Goal: Task Accomplishment & Management: Use online tool/utility

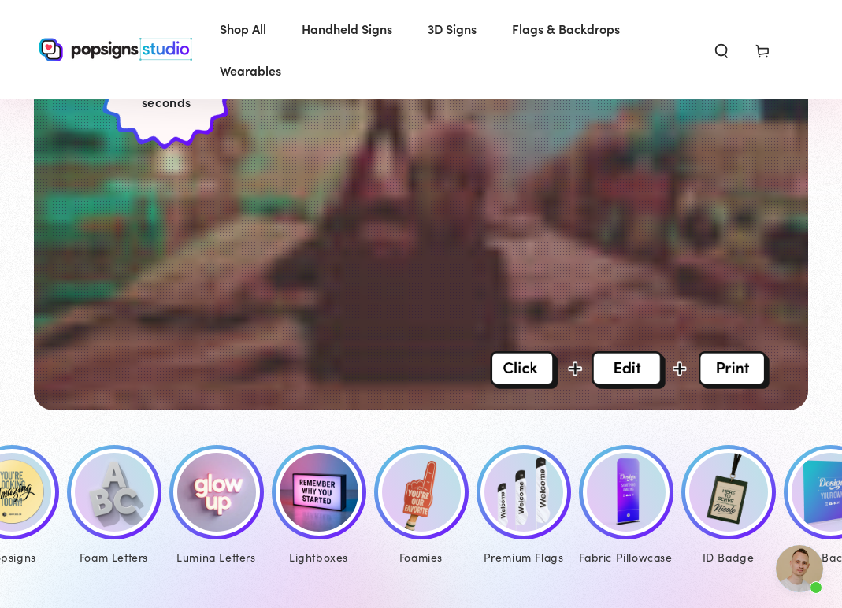
scroll to position [228, 0]
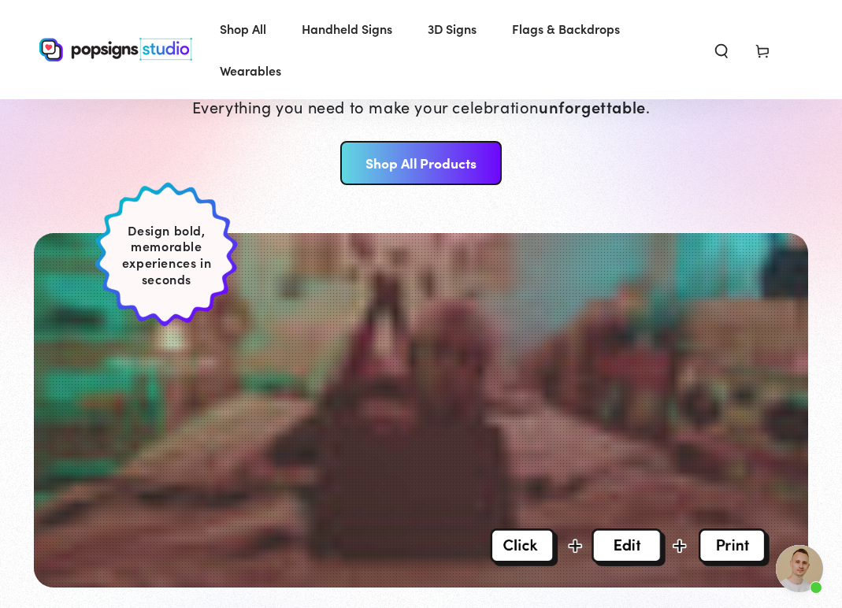
click at [400, 165] on link "Shop All Products" at bounding box center [420, 163] width 161 height 44
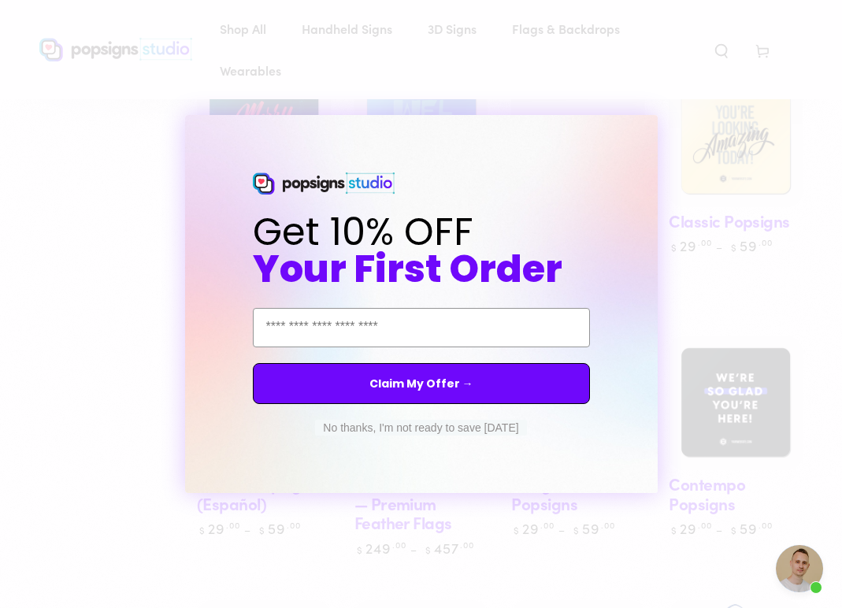
scroll to position [930, 0]
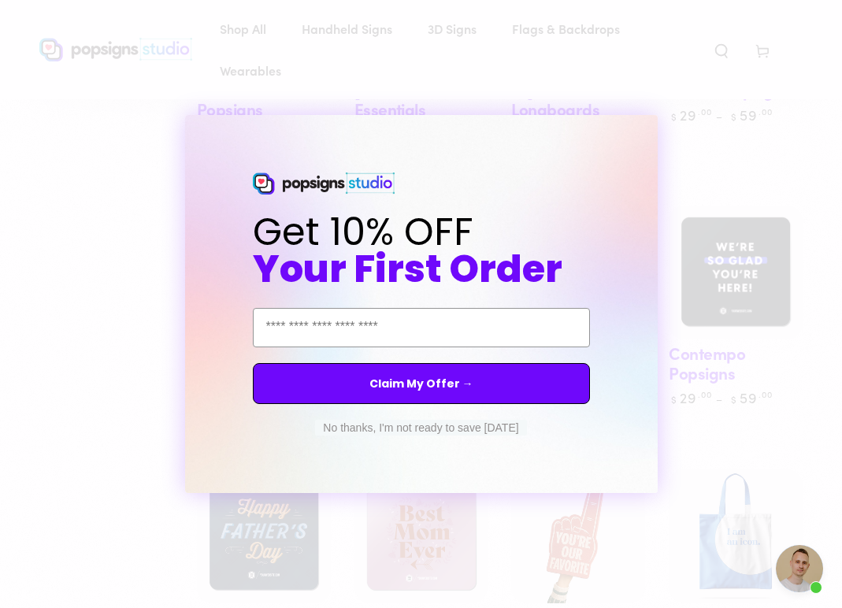
click at [659, 130] on icon "Close dialog" at bounding box center [659, 129] width 6 height 6
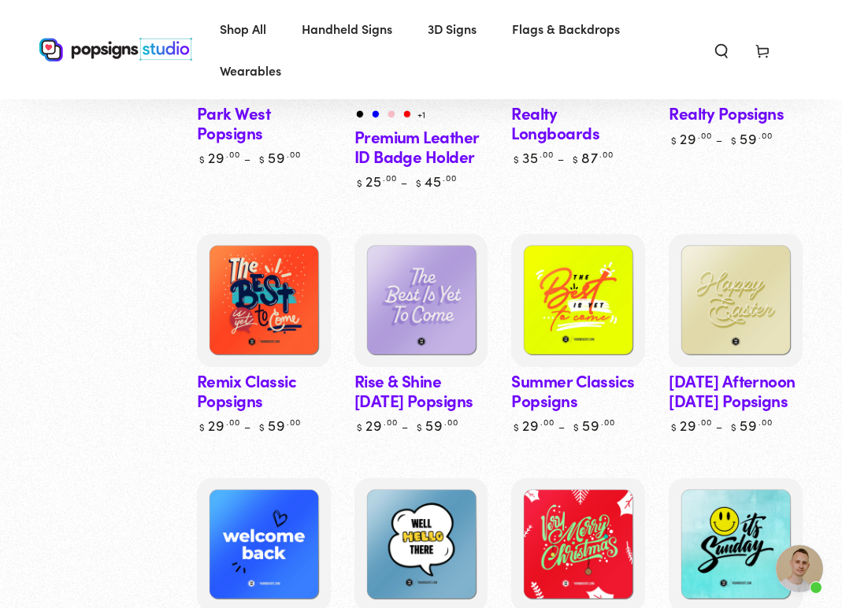
scroll to position [4360, 0]
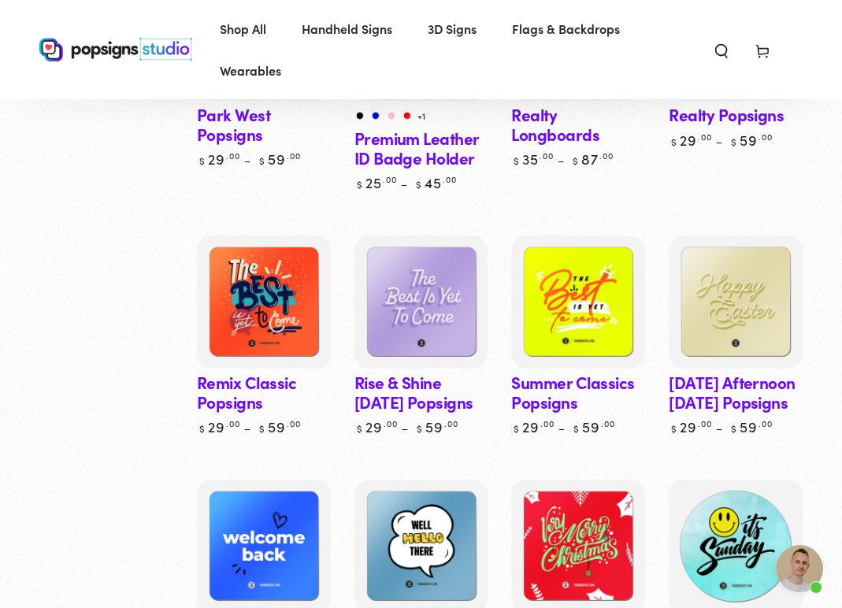
click at [755, 496] on img at bounding box center [736, 546] width 138 height 138
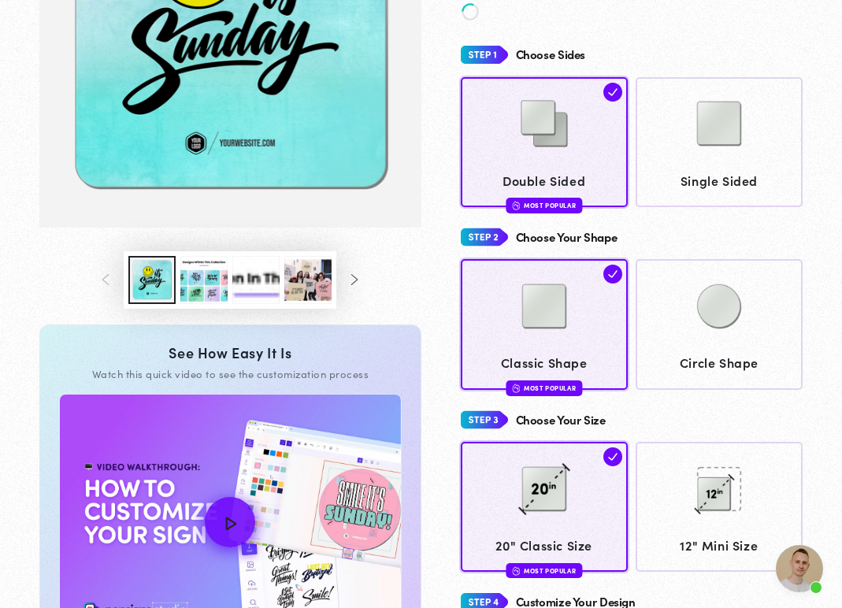
scroll to position [317, 0]
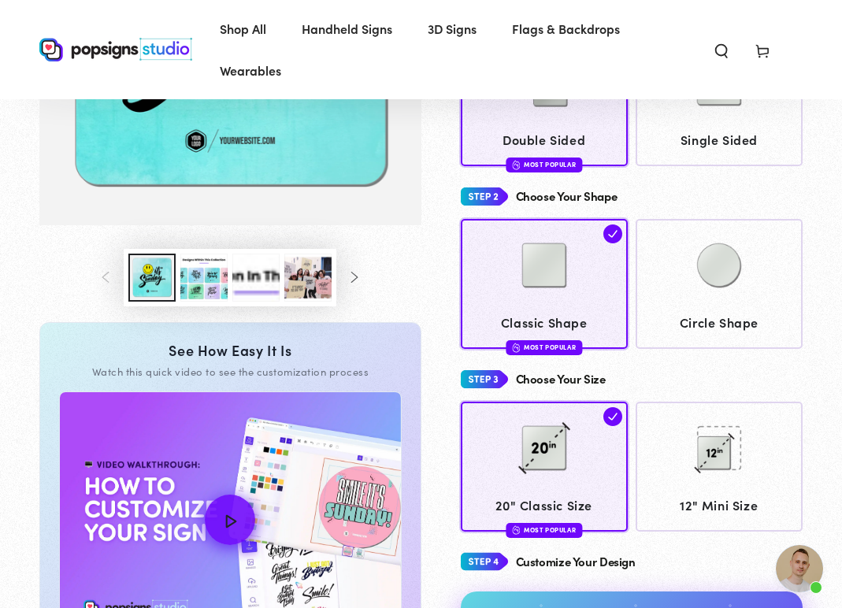
click at [202, 285] on button "Load image 3 in gallery view" at bounding box center [203, 278] width 47 height 48
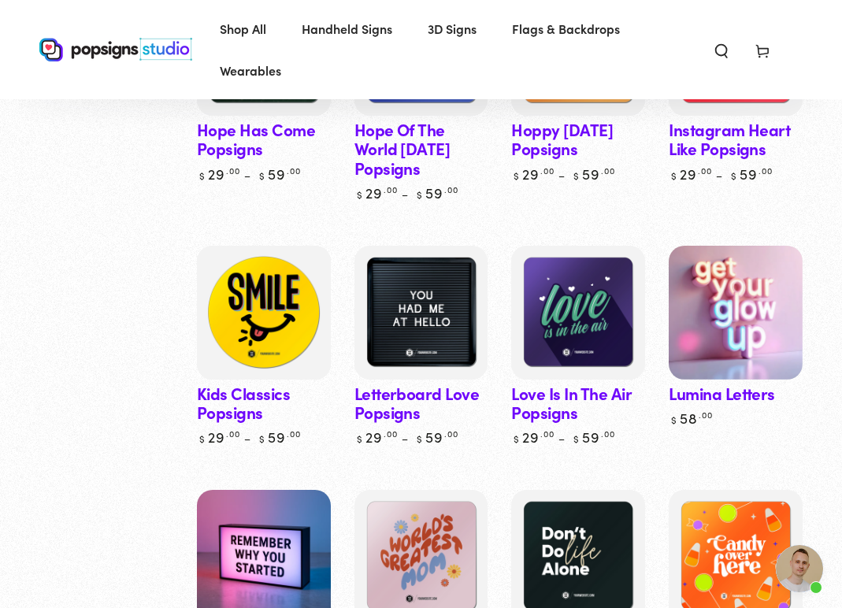
scroll to position [3067, 0]
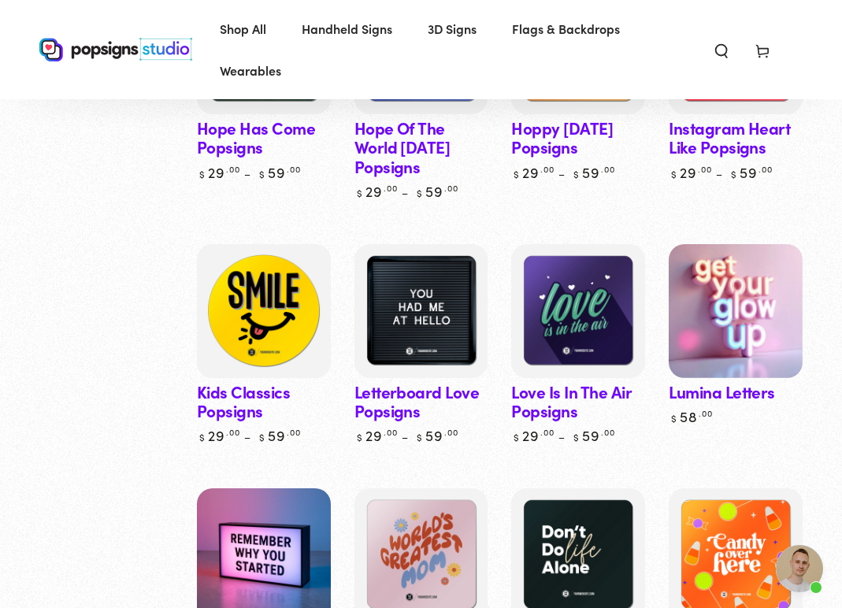
click at [291, 257] on img at bounding box center [264, 311] width 138 height 138
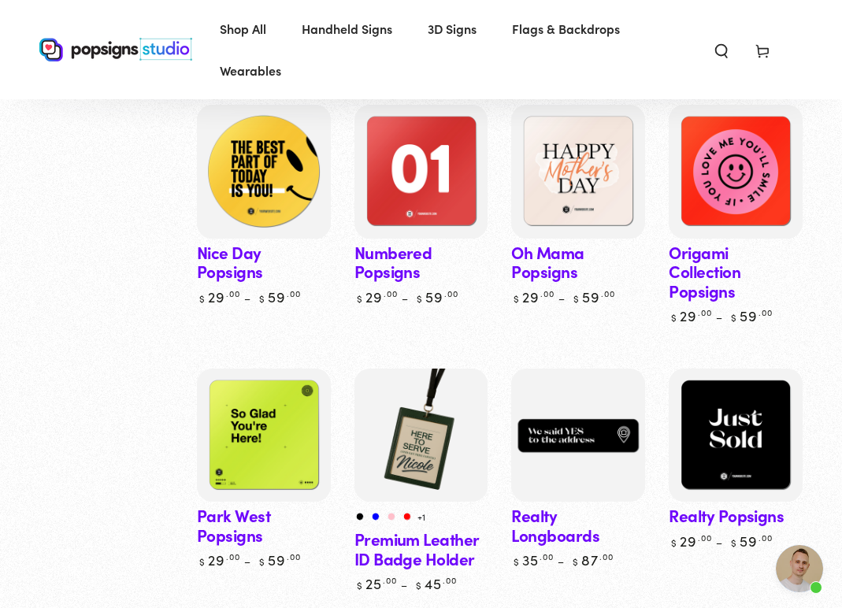
scroll to position [3963, 0]
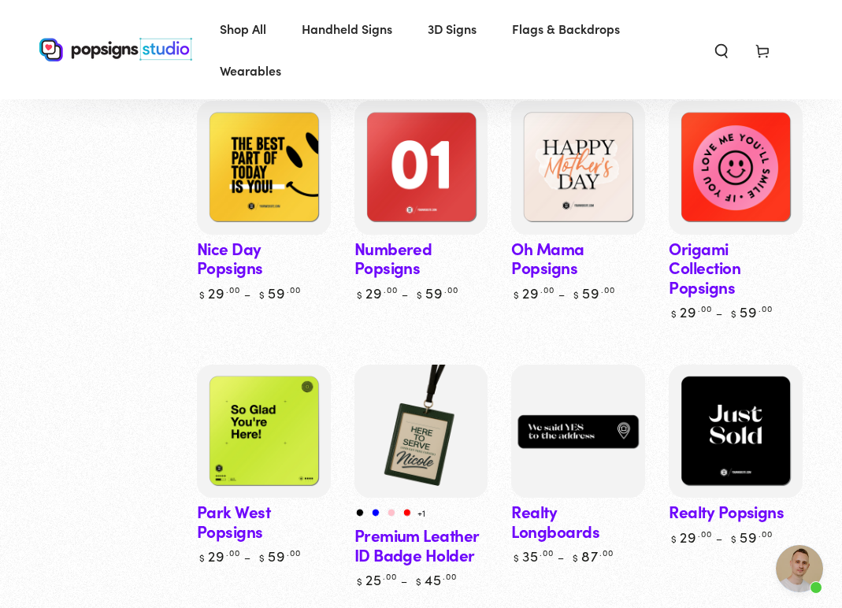
click at [259, 201] on link "Nice Day Popsigns" at bounding box center [264, 201] width 134 height 201
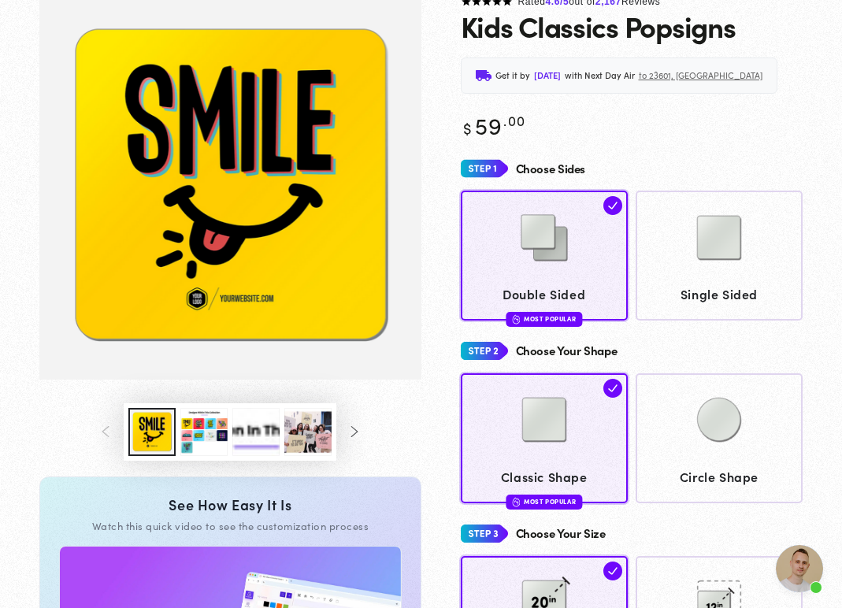
scroll to position [301, 0]
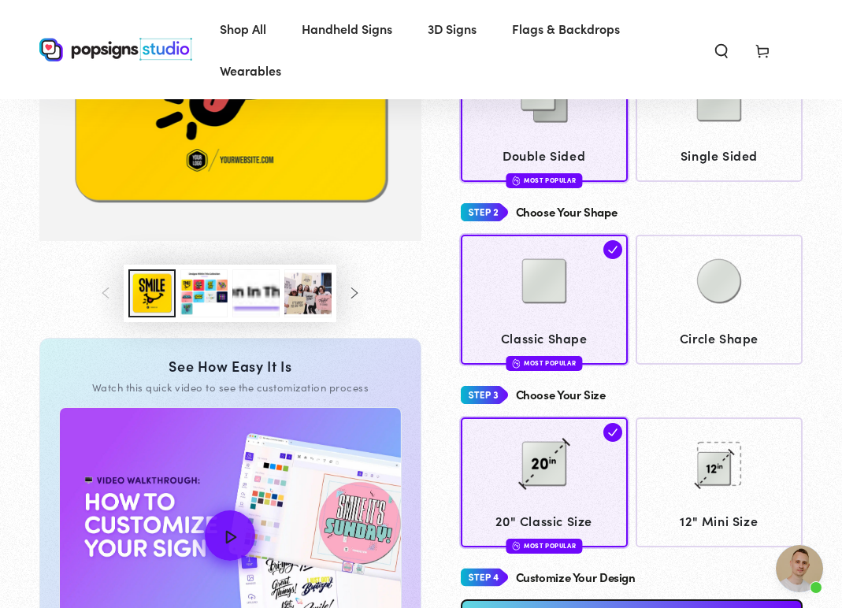
click at [202, 302] on button "Load image 3 in gallery view" at bounding box center [203, 293] width 47 height 48
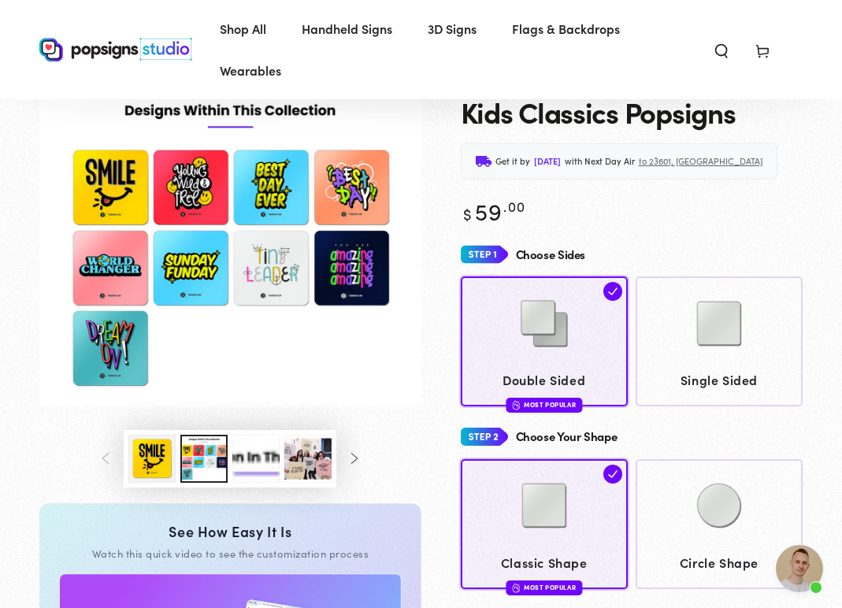
scroll to position [26, 0]
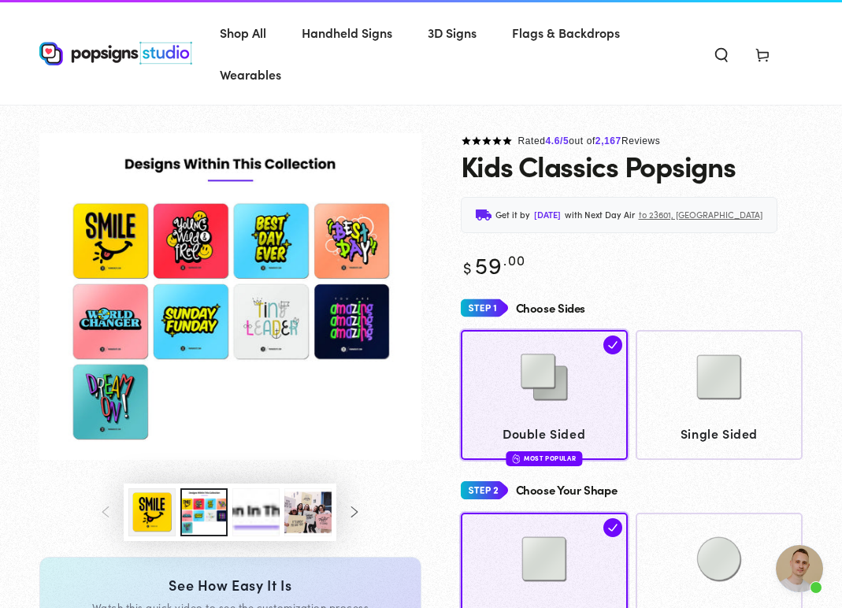
click at [107, 246] on img "Gallery Viewer" at bounding box center [230, 297] width 382 height 328
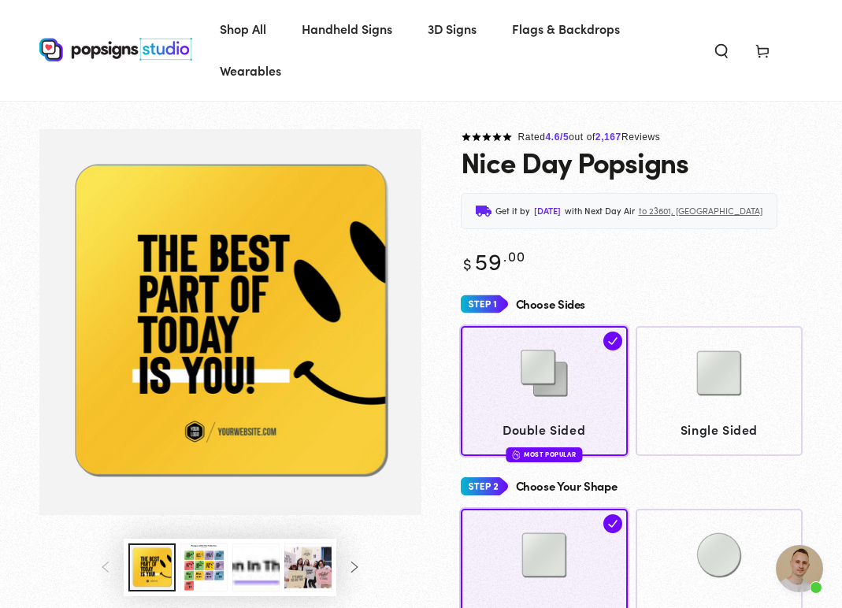
scroll to position [128, 0]
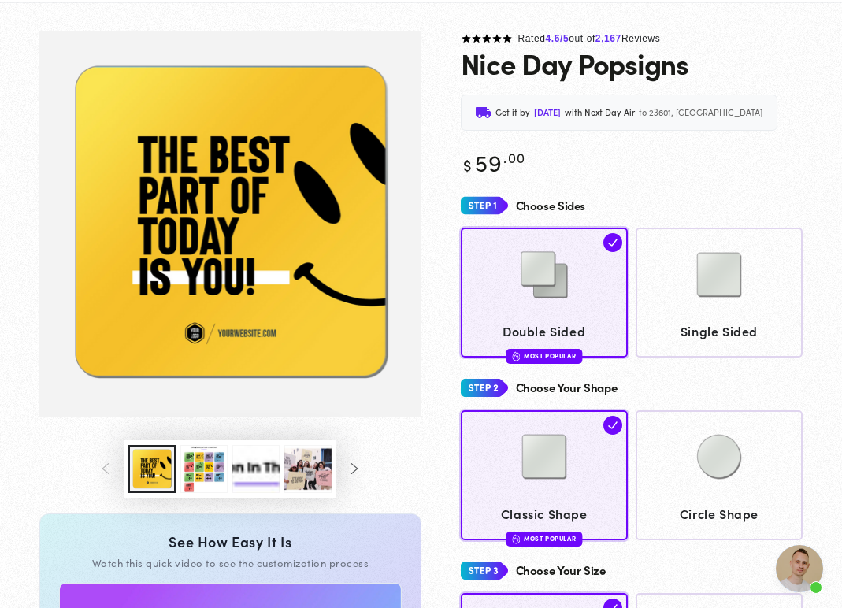
click at [199, 467] on button "Load image 3 in gallery view" at bounding box center [203, 469] width 47 height 48
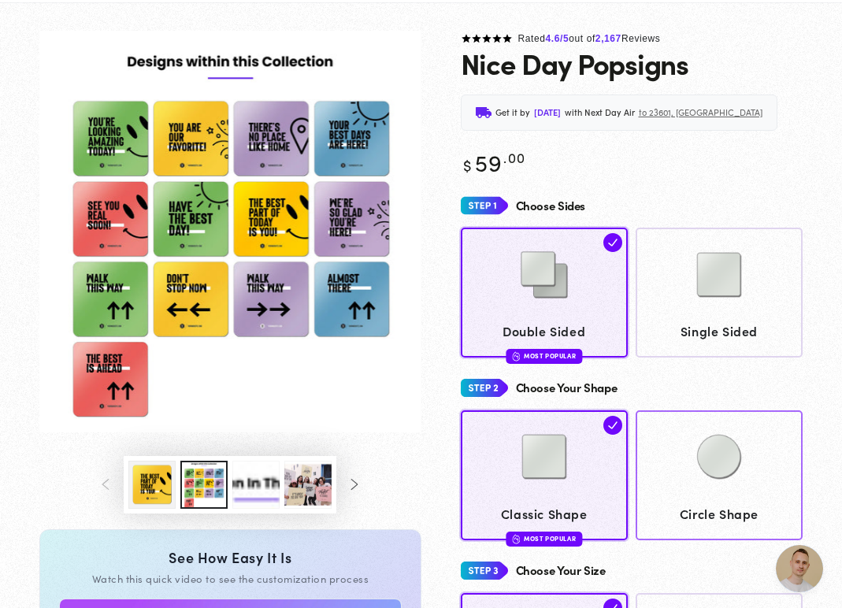
click at [703, 475] on img at bounding box center [719, 456] width 79 height 79
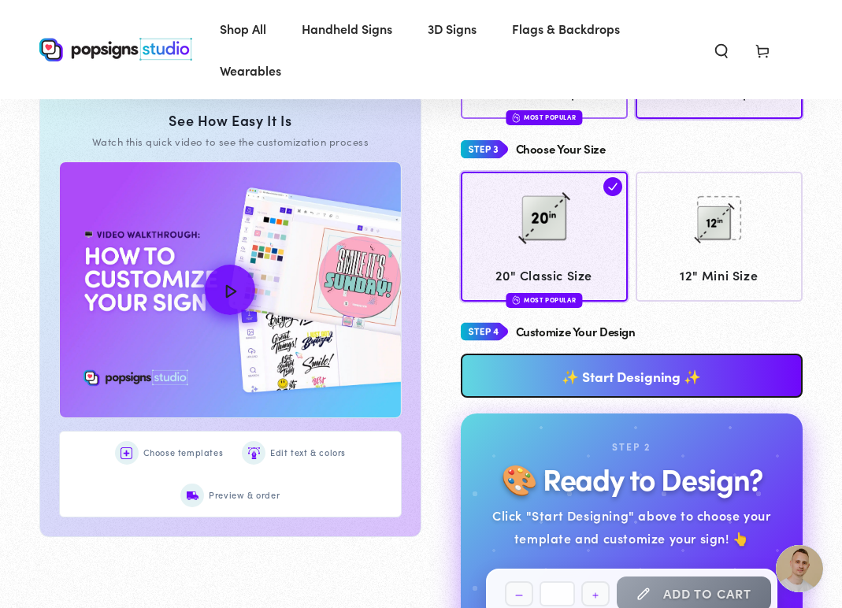
scroll to position [663, 0]
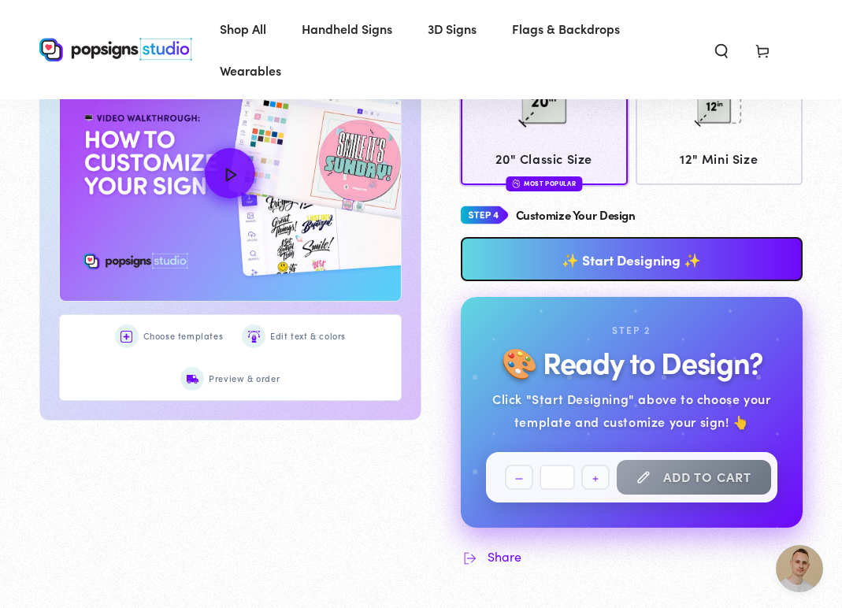
click at [587, 250] on link "✨ Start Designing ✨" at bounding box center [632, 259] width 343 height 44
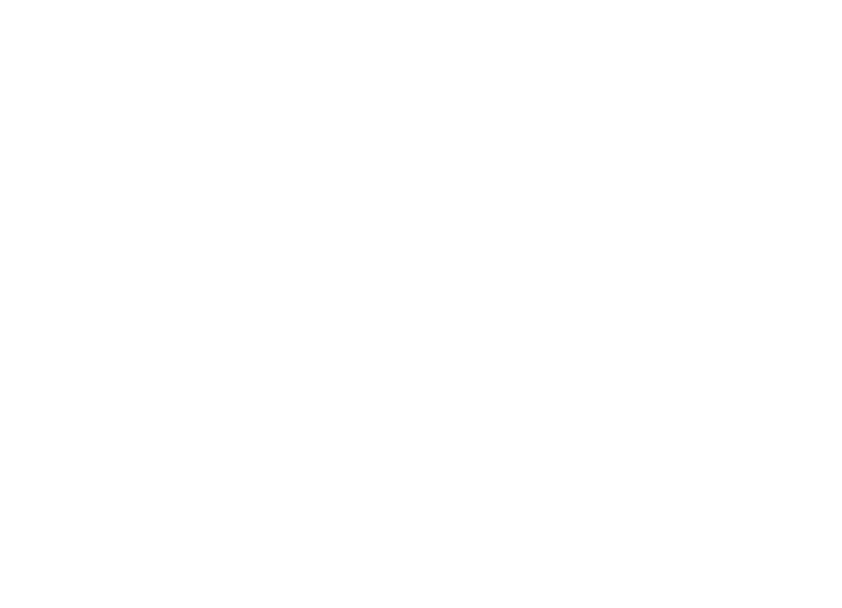
scroll to position [0, 0]
type textarea "An ancient tree with a door leading to a magical world"
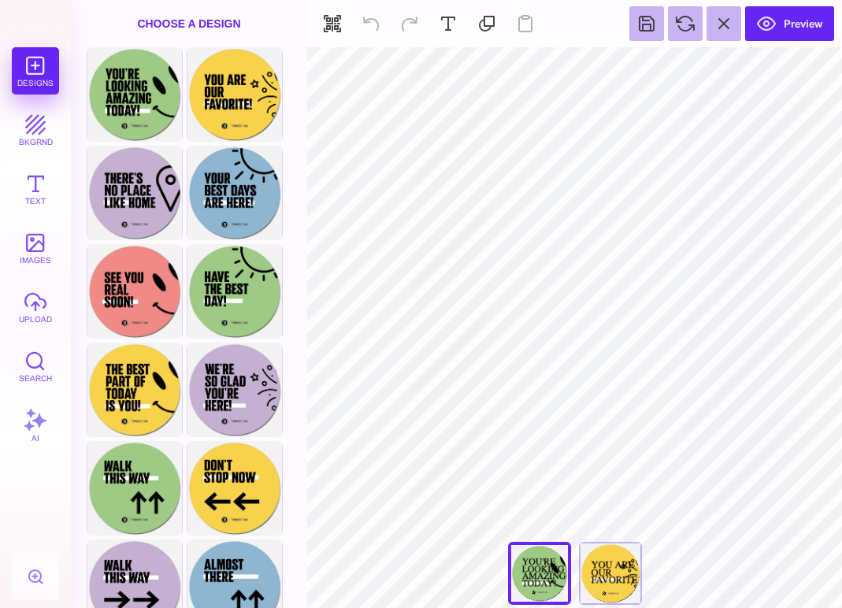
type input "#000000"
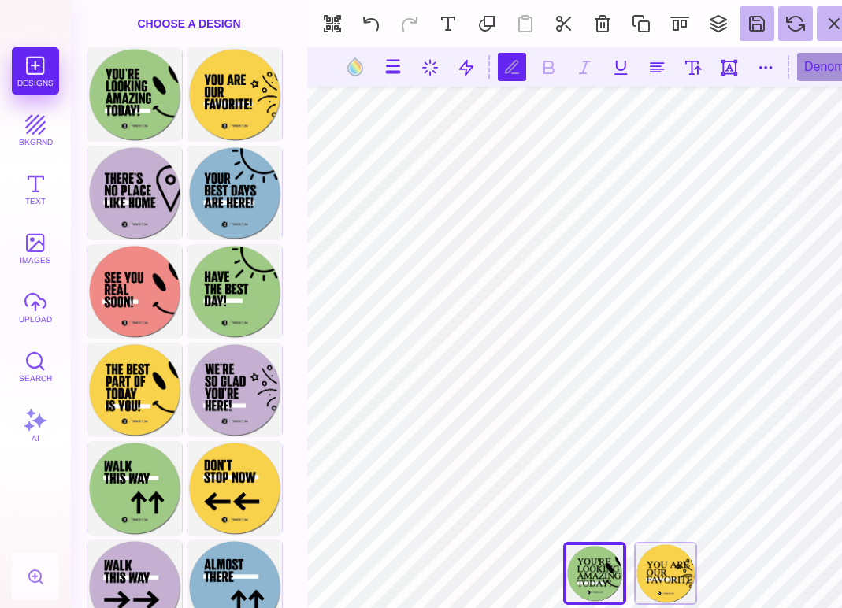
scroll to position [0, 2]
type textarea "******* ******* ******"
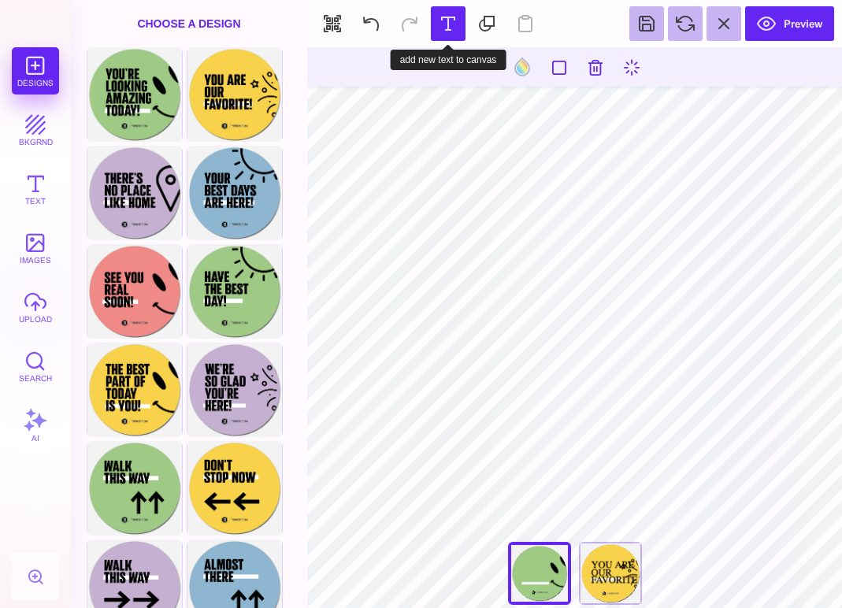
click at [451, 40] on button at bounding box center [448, 23] width 35 height 35
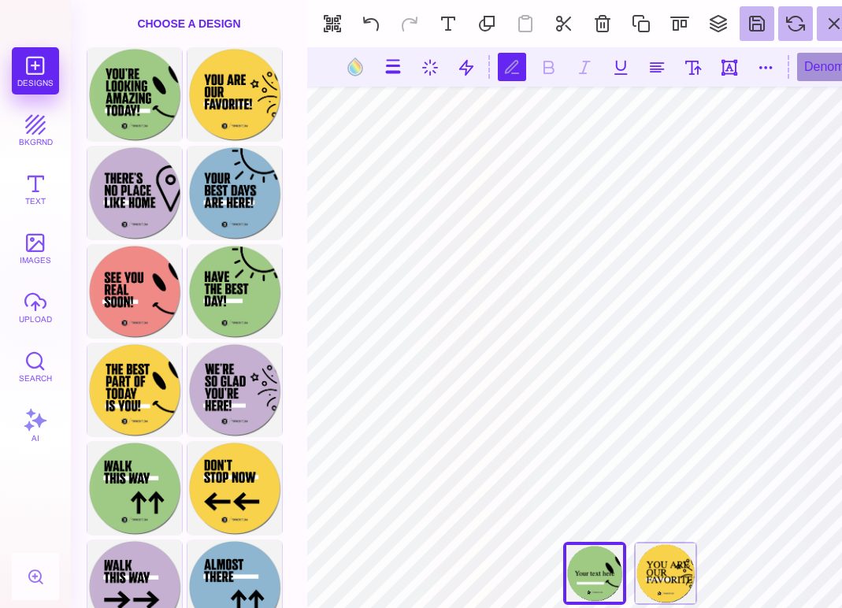
scroll to position [0, 2]
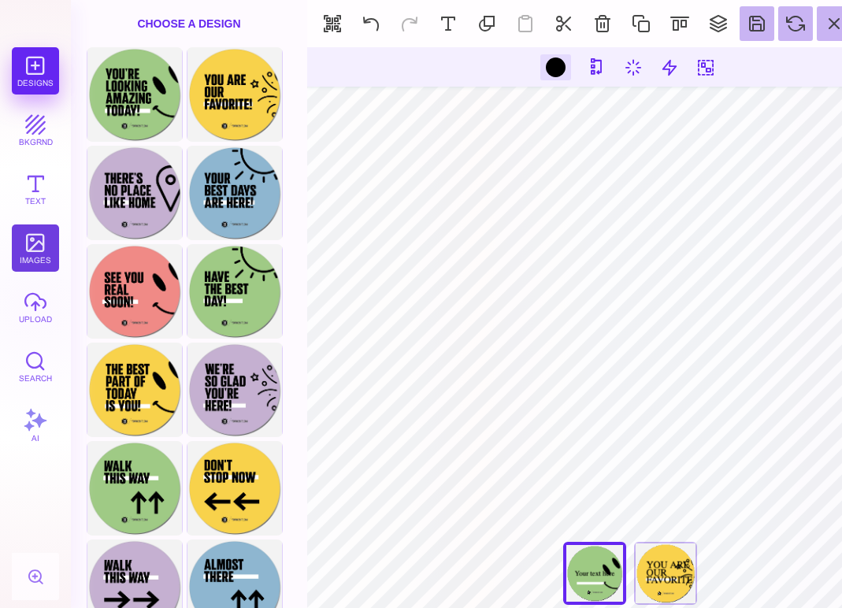
click at [21, 247] on button "images" at bounding box center [35, 247] width 47 height 47
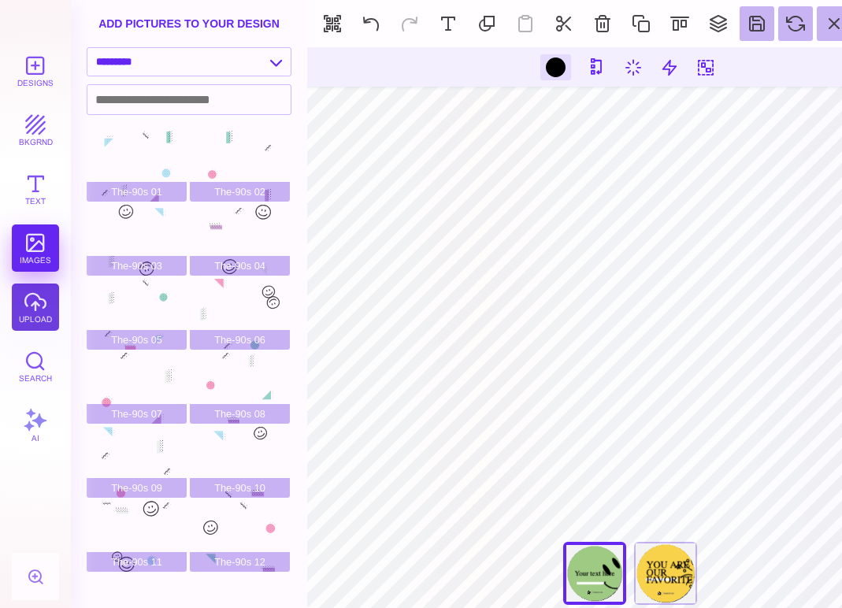
click at [24, 316] on button "upload" at bounding box center [35, 307] width 47 height 47
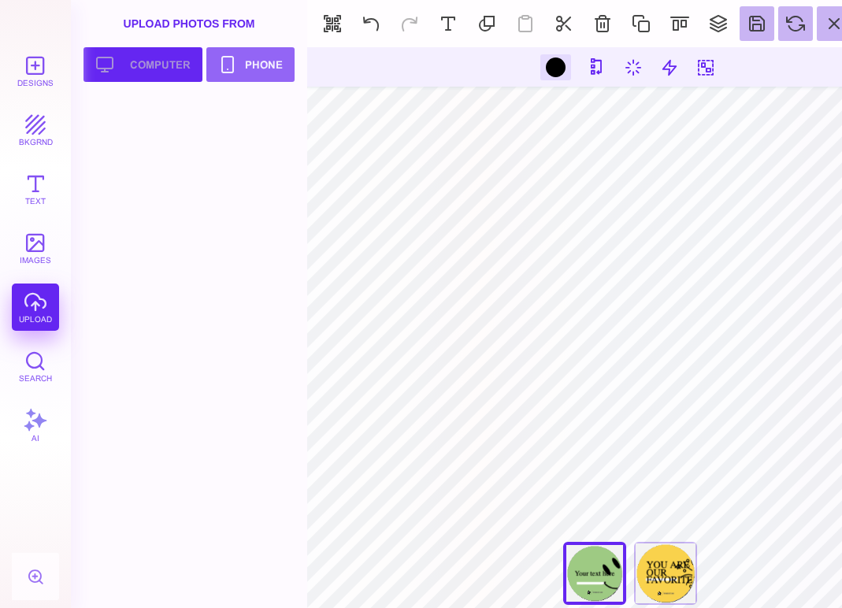
click at [162, 59] on button "Upload your artwork Computer" at bounding box center [142, 64] width 119 height 35
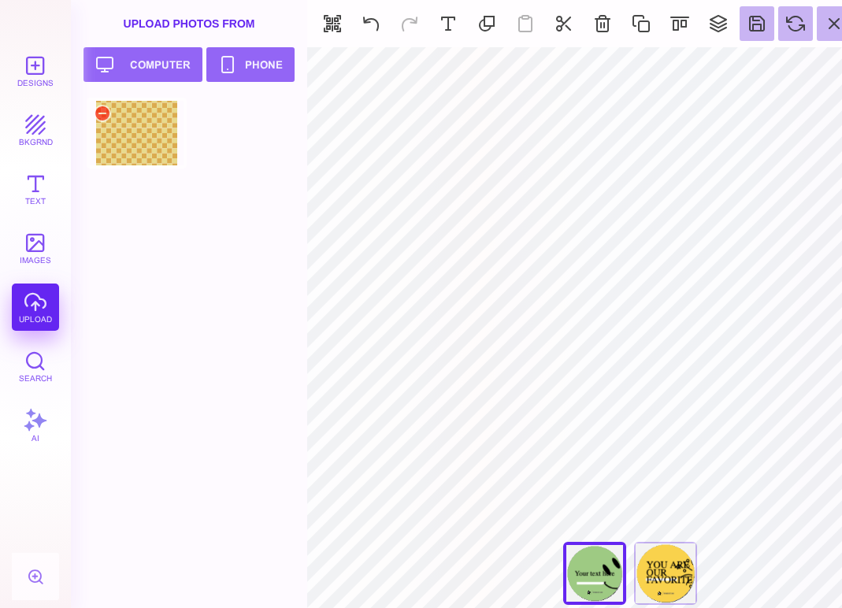
click at [143, 127] on div at bounding box center [137, 133] width 100 height 71
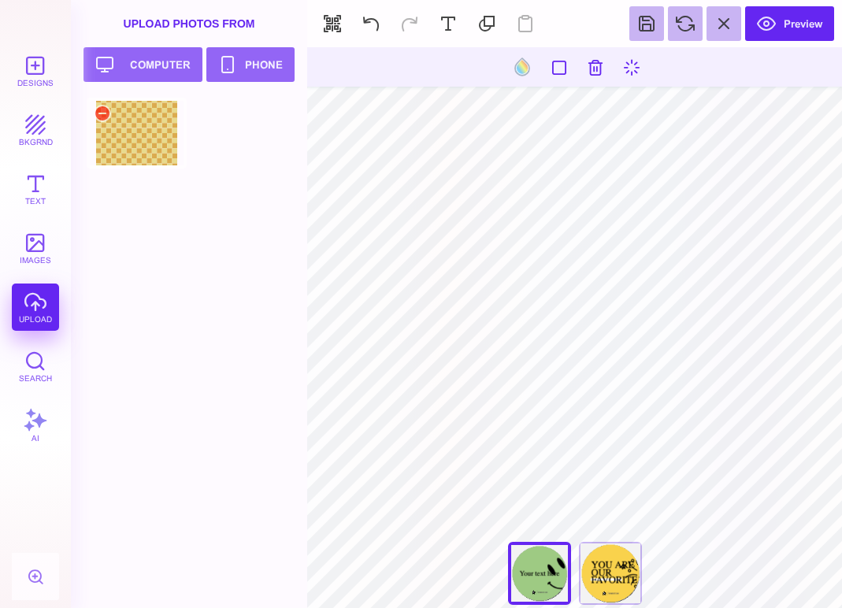
click at [116, 137] on div at bounding box center [137, 133] width 100 height 71
type input "#DBAB4F"
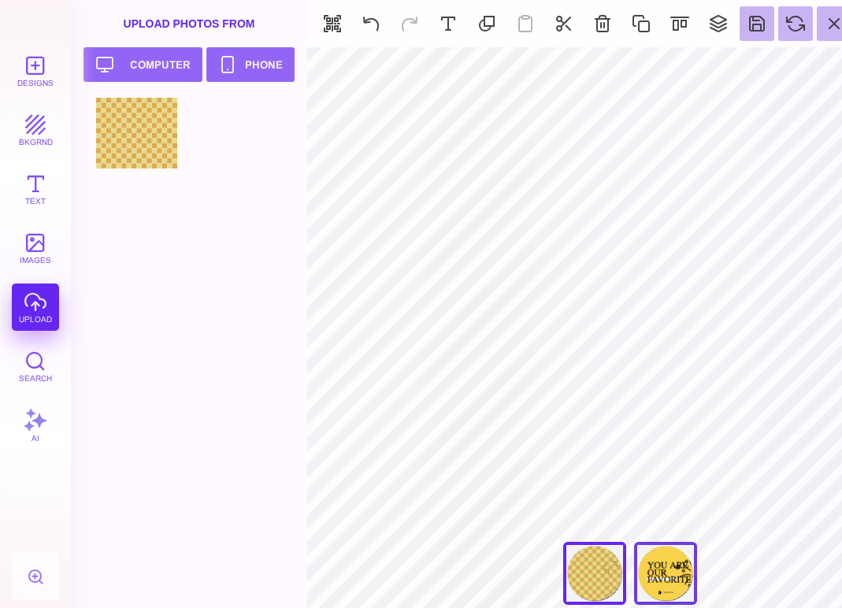
click at [662, 573] on div "Front clone" at bounding box center [665, 573] width 63 height 63
click at [584, 573] on div "You're Looking Amazing [DATE]" at bounding box center [594, 573] width 63 height 63
type input "****"
click at [27, 187] on button "Text" at bounding box center [35, 188] width 47 height 47
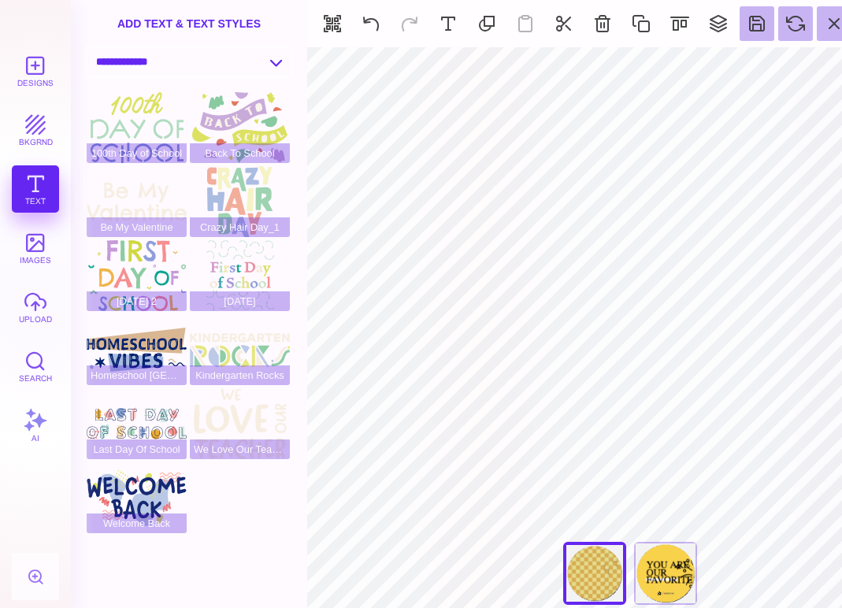
select select "**********"
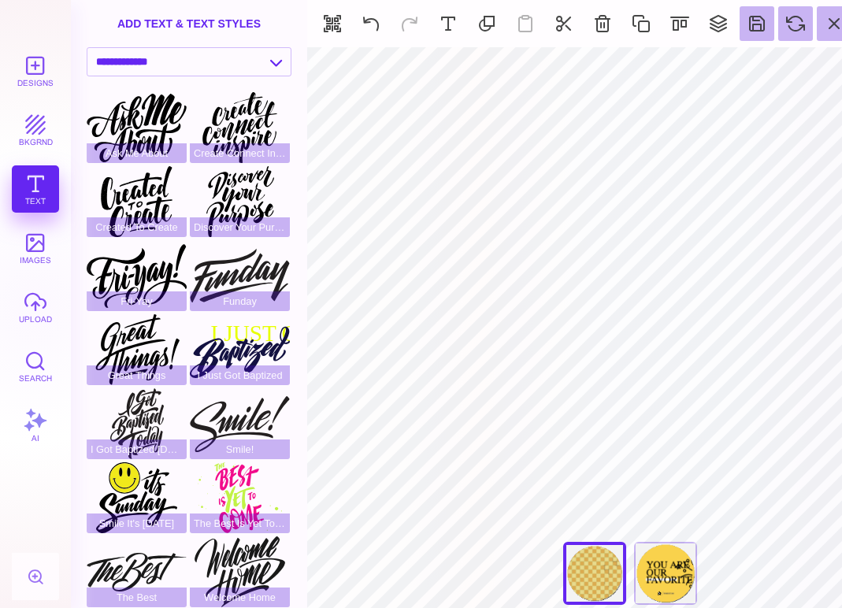
click at [155, 122] on div "Ask Me About" at bounding box center [137, 127] width 100 height 71
type input "#000000"
select select "**********"
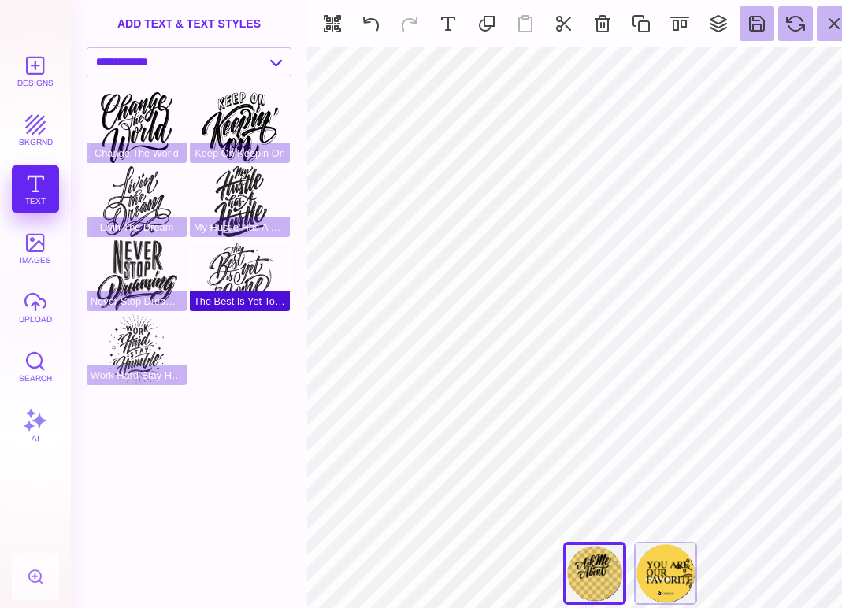
click at [236, 266] on div "The Best Is Yet To Come" at bounding box center [240, 275] width 100 height 71
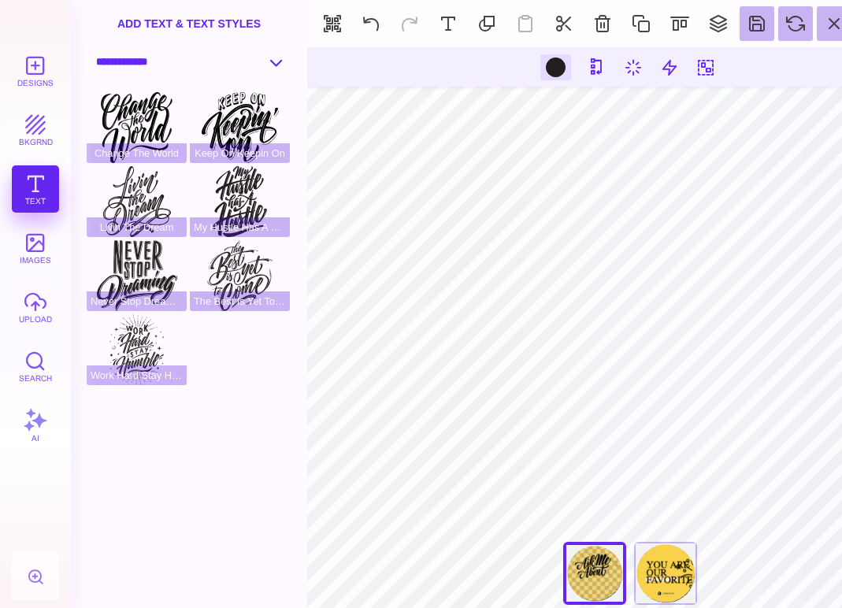
click at [219, 69] on select "**********" at bounding box center [188, 62] width 203 height 28
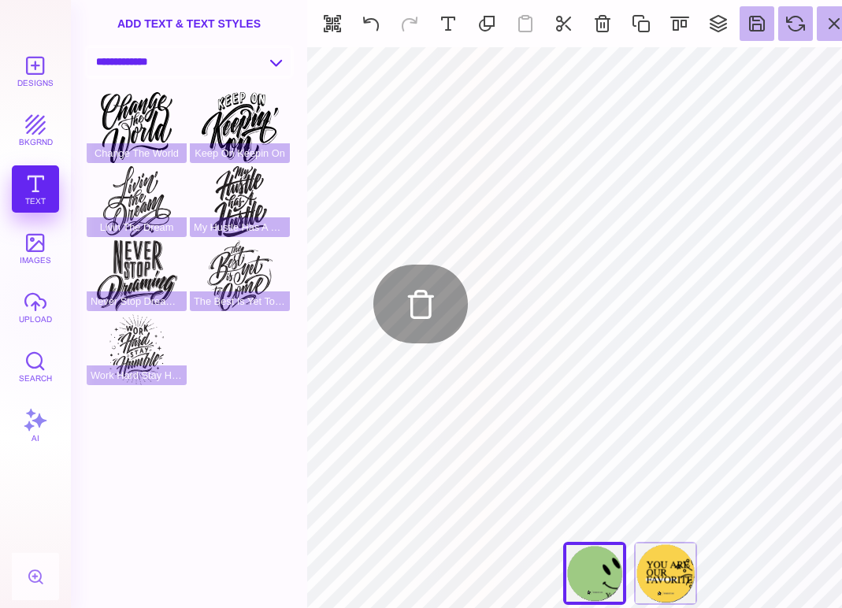
type input "#DBAB4F"
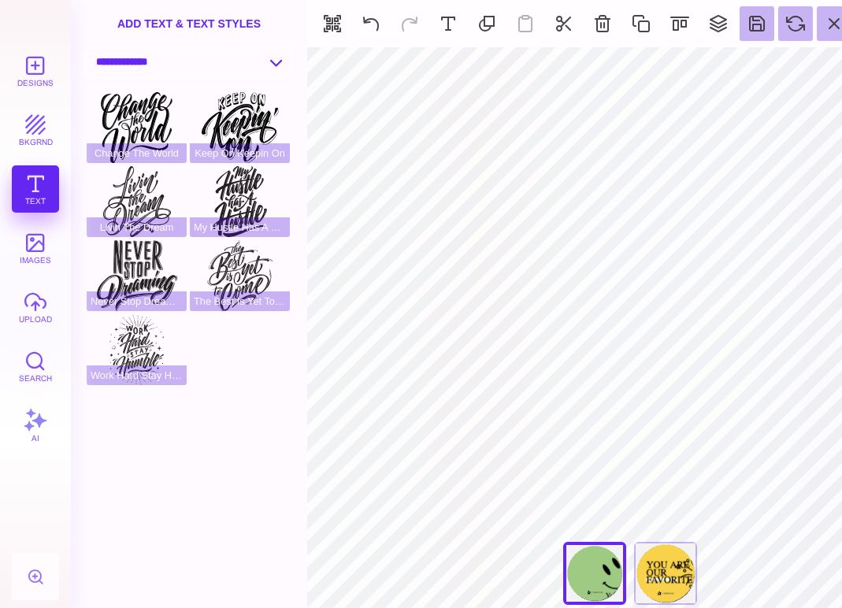
select select "**********"
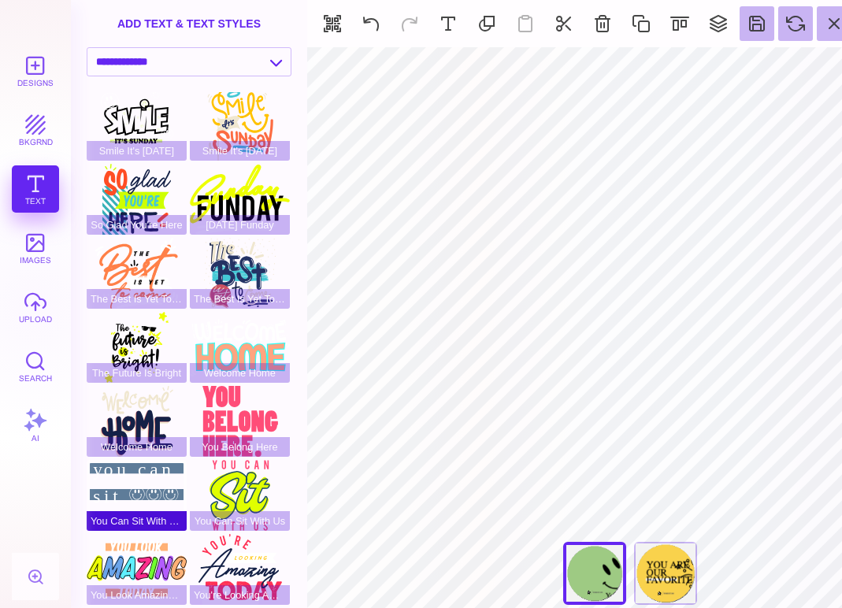
scroll to position [299, 0]
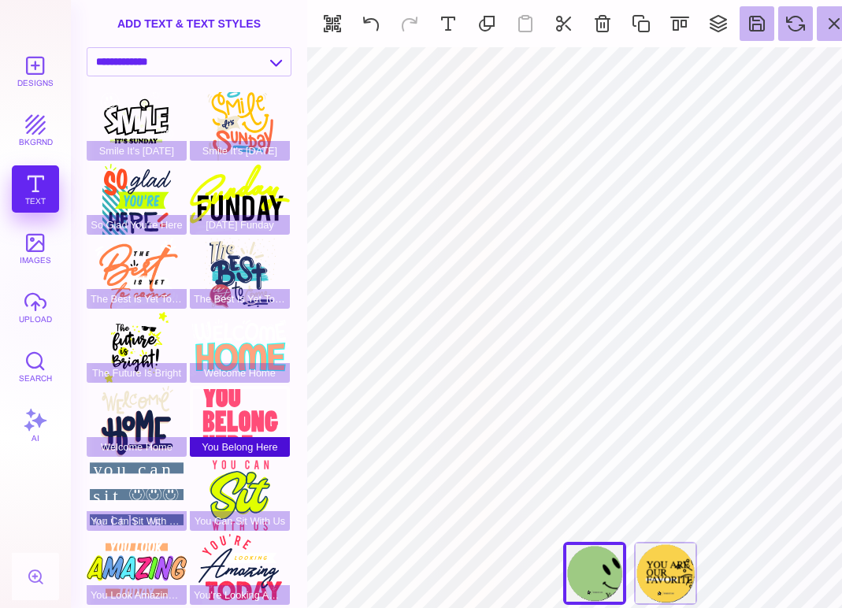
click at [234, 414] on div "You Belong Here" at bounding box center [240, 421] width 100 height 71
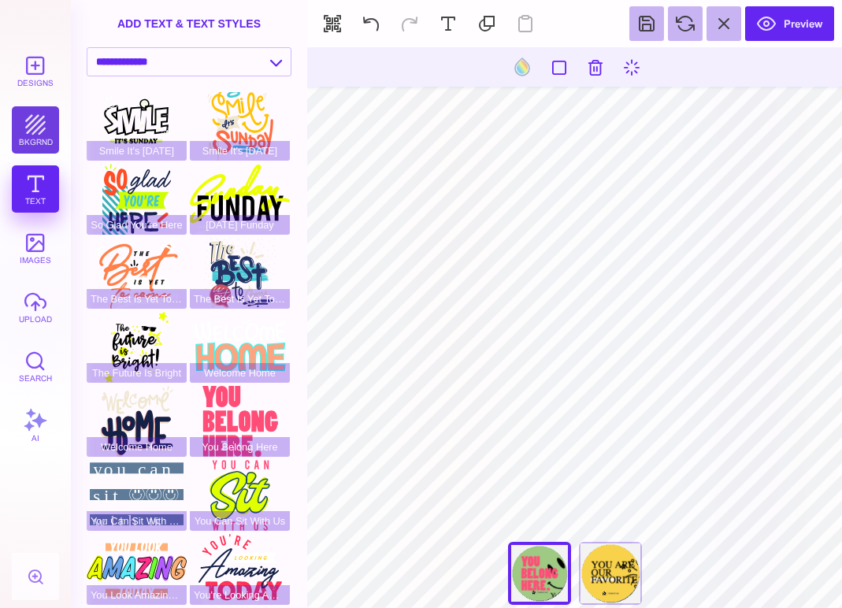
click at [34, 133] on button "bkgrnd" at bounding box center [35, 129] width 47 height 47
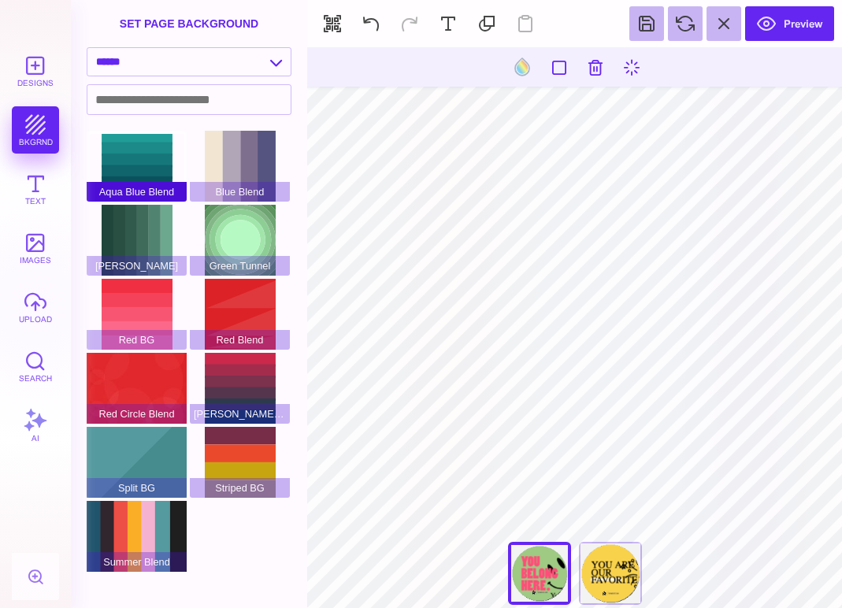
click at [133, 158] on div "Aqua Blue Blend" at bounding box center [137, 166] width 100 height 71
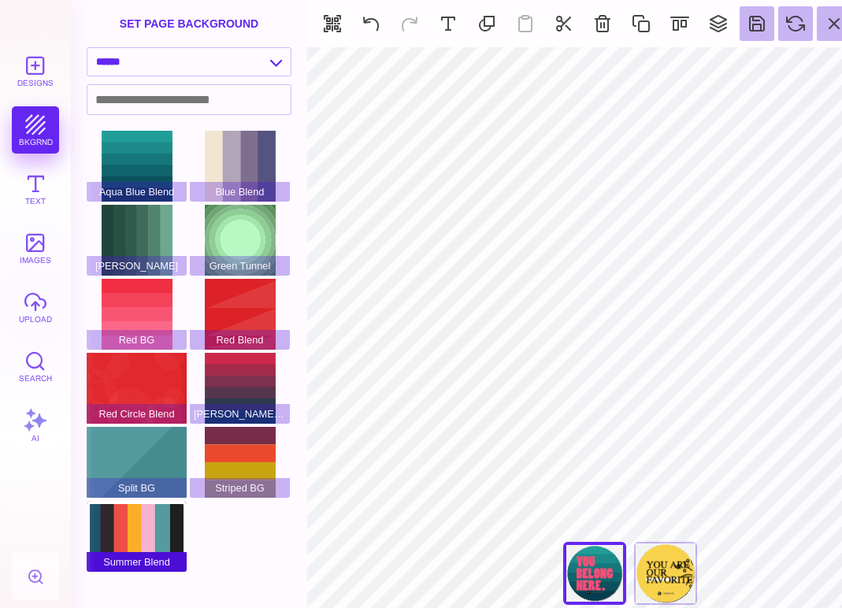
click at [127, 521] on div "Summer Blend" at bounding box center [137, 536] width 100 height 71
type input "#FFFFFF"
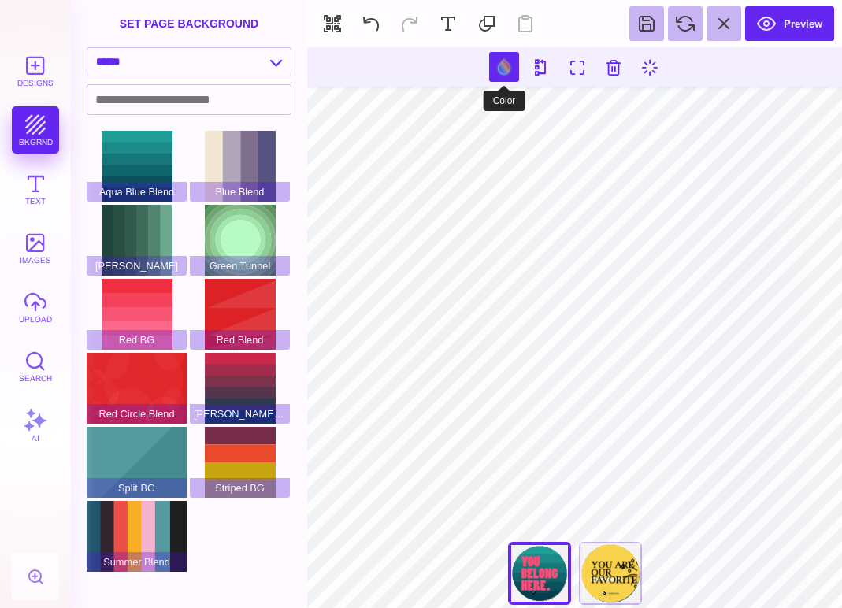
click at [505, 65] on button at bounding box center [504, 67] width 30 height 30
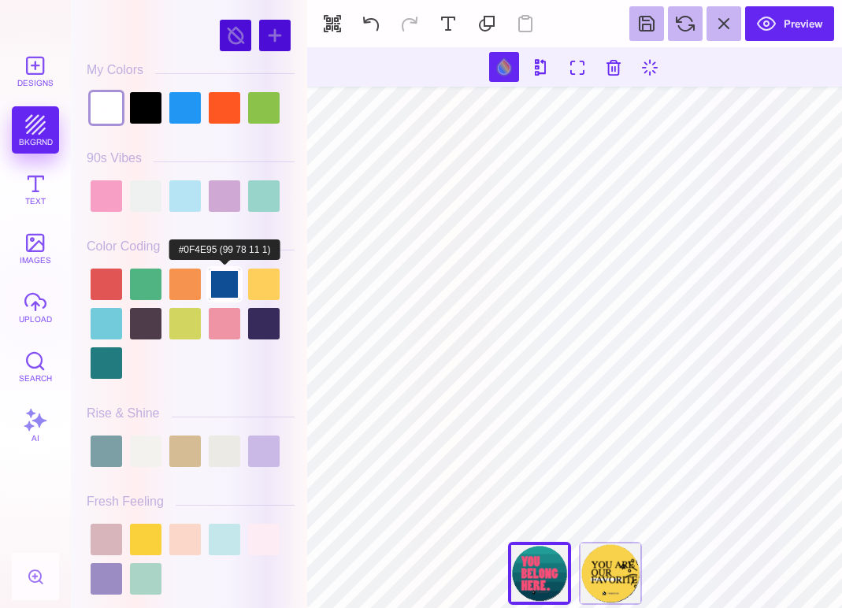
click at [224, 284] on div at bounding box center [225, 285] width 32 height 32
type input "#0F4E95"
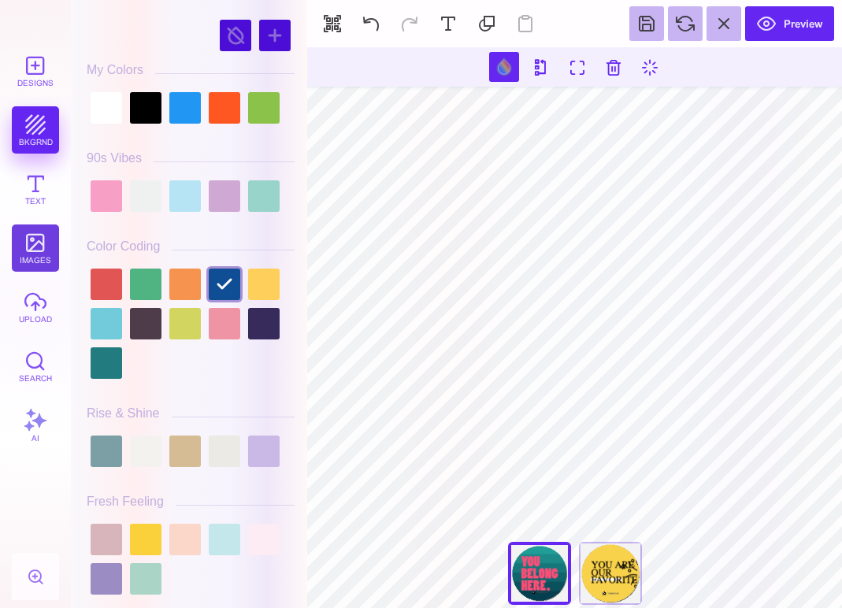
click at [34, 243] on button "images" at bounding box center [35, 247] width 47 height 47
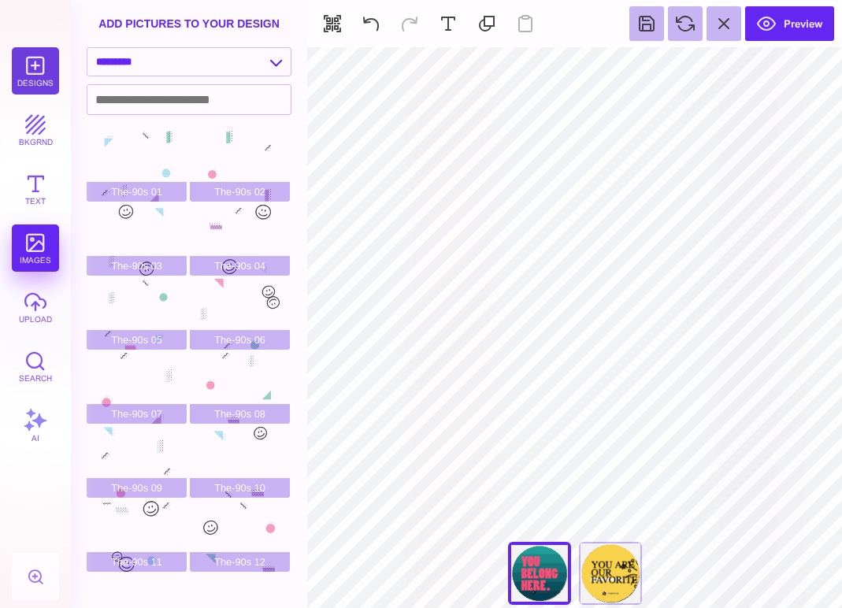
click at [38, 61] on button "Designs" at bounding box center [35, 70] width 47 height 47
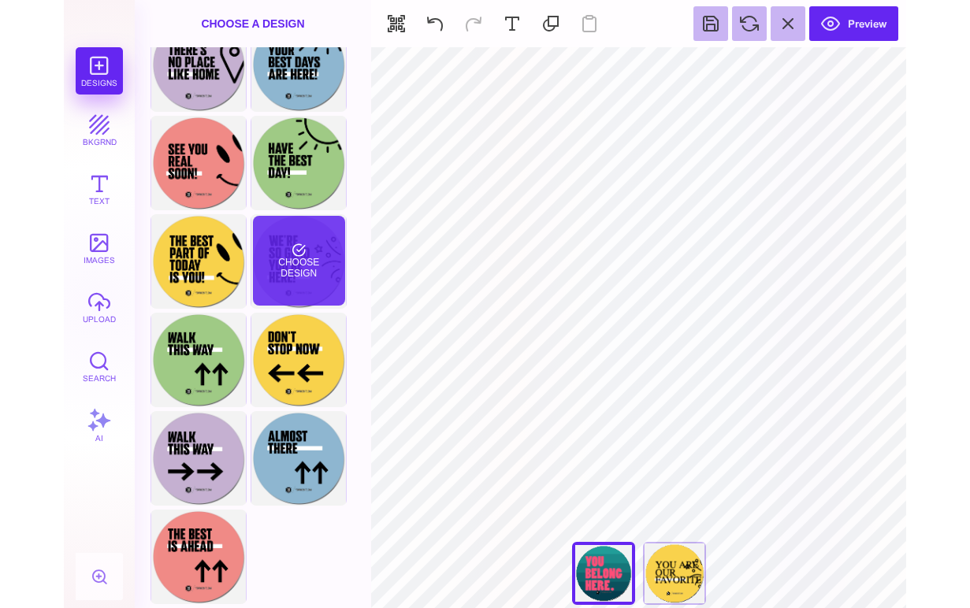
scroll to position [128, 0]
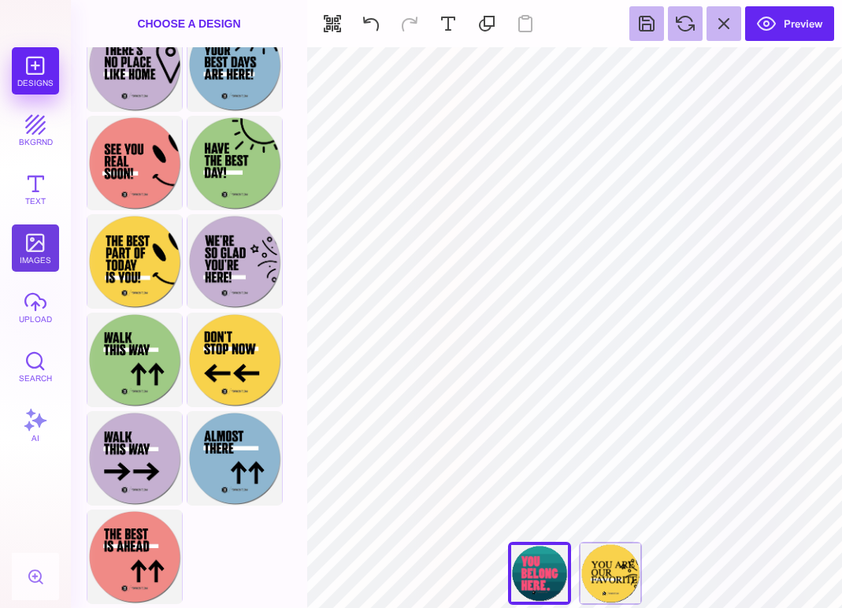
click at [34, 254] on button "images" at bounding box center [35, 247] width 47 height 47
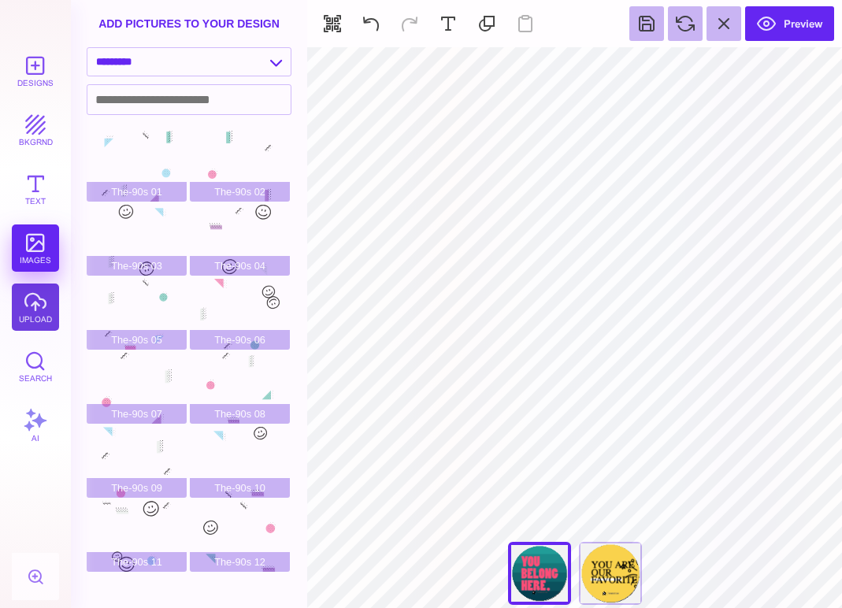
click at [48, 317] on button "upload" at bounding box center [35, 307] width 47 height 47
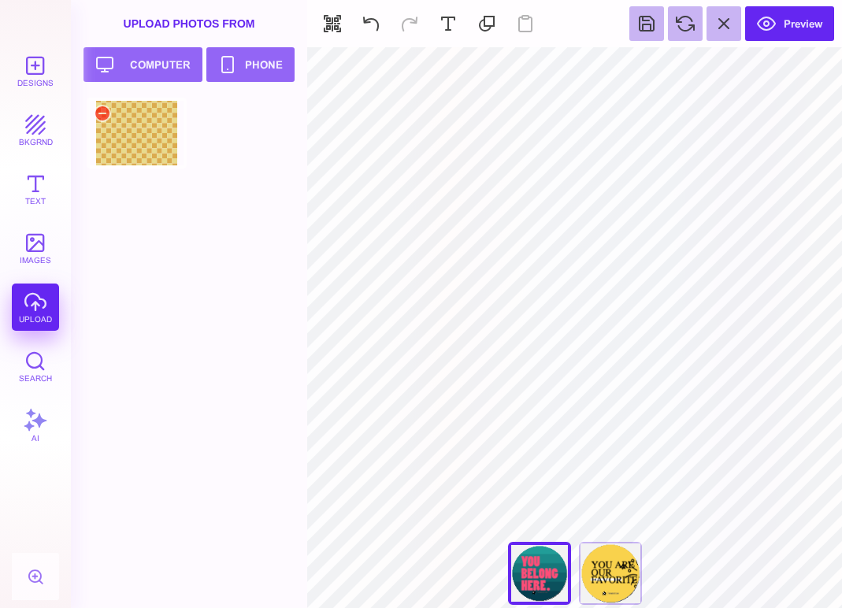
click at [156, 141] on div at bounding box center [137, 133] width 100 height 71
type input "#DBAB4F"
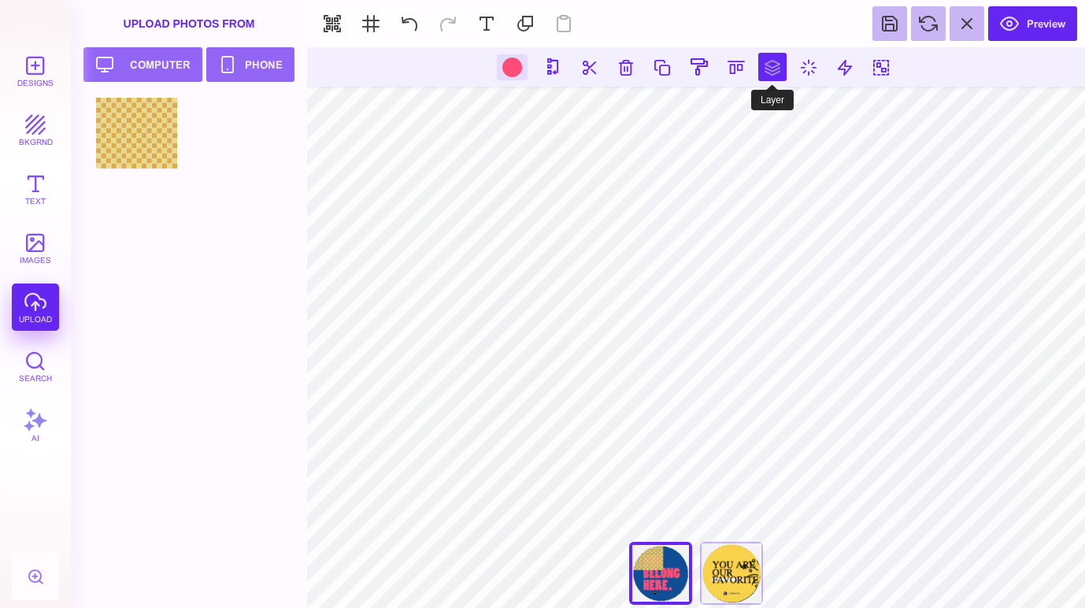
click at [768, 64] on button at bounding box center [773, 67] width 28 height 28
click at [785, 113] on button at bounding box center [791, 113] width 32 height 32
click at [510, 65] on div at bounding box center [513, 68] width 20 height 20
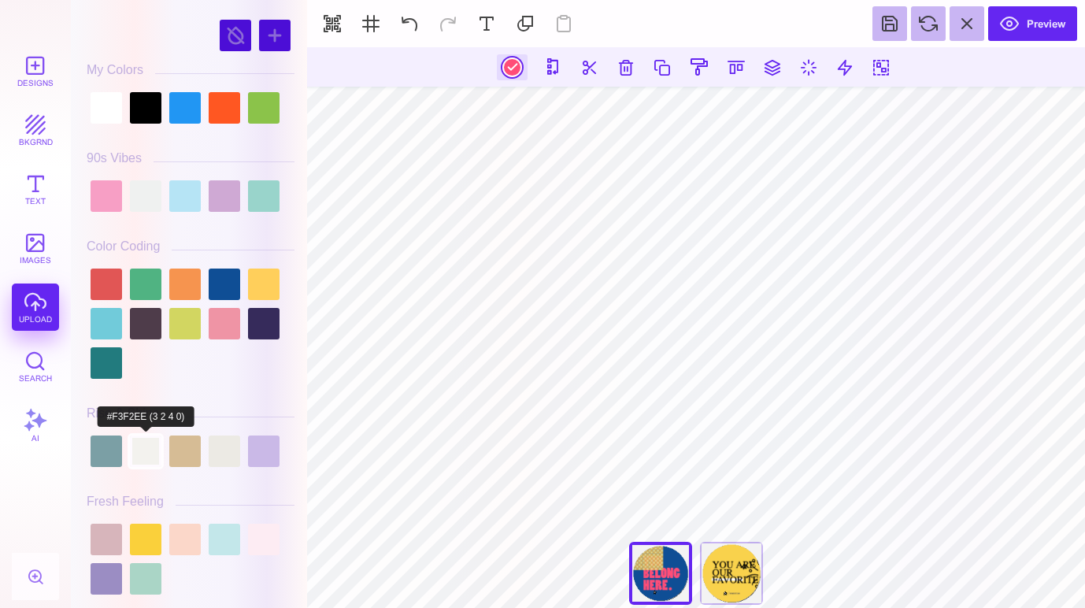
click at [143, 455] on div at bounding box center [146, 452] width 32 height 32
type input "#F3F2EE"
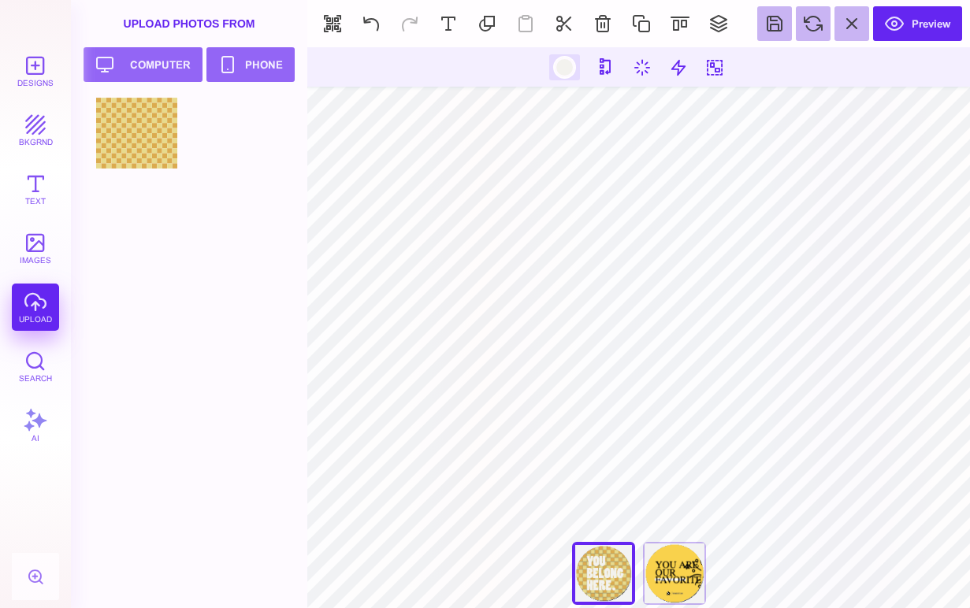
click at [568, 72] on div at bounding box center [565, 68] width 20 height 20
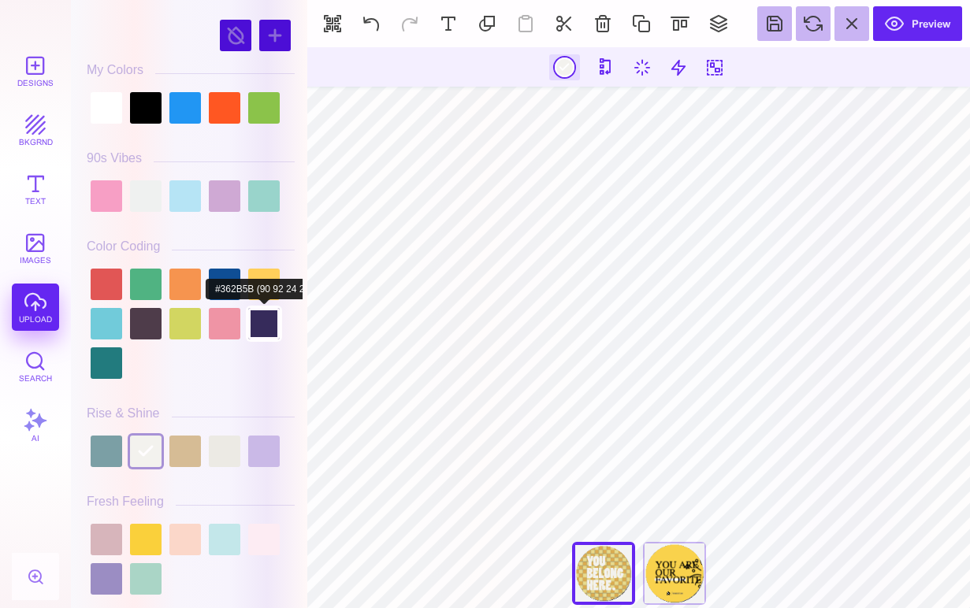
click at [268, 321] on div at bounding box center [264, 324] width 32 height 32
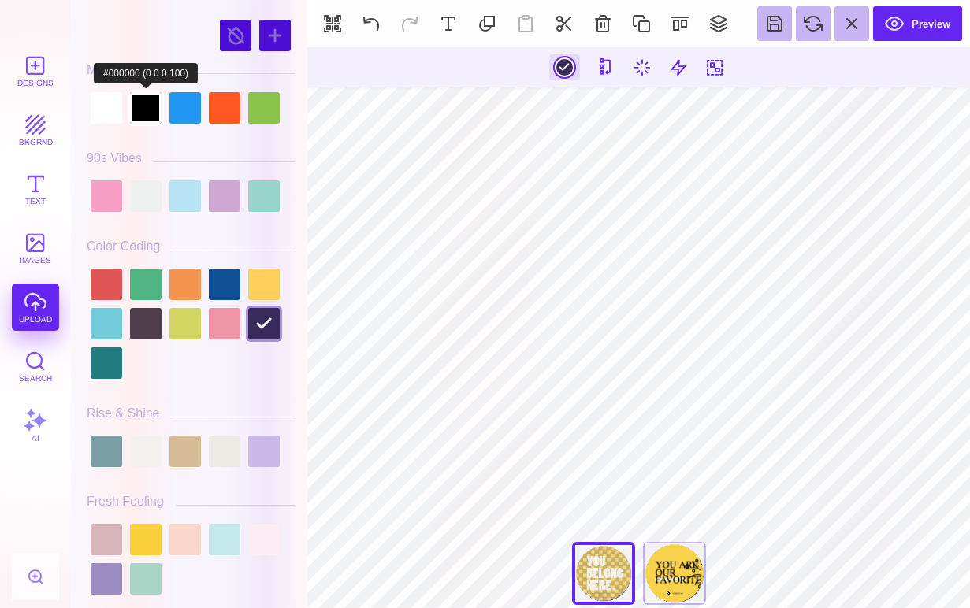
click at [146, 117] on div at bounding box center [146, 108] width 32 height 32
type input "#000000"
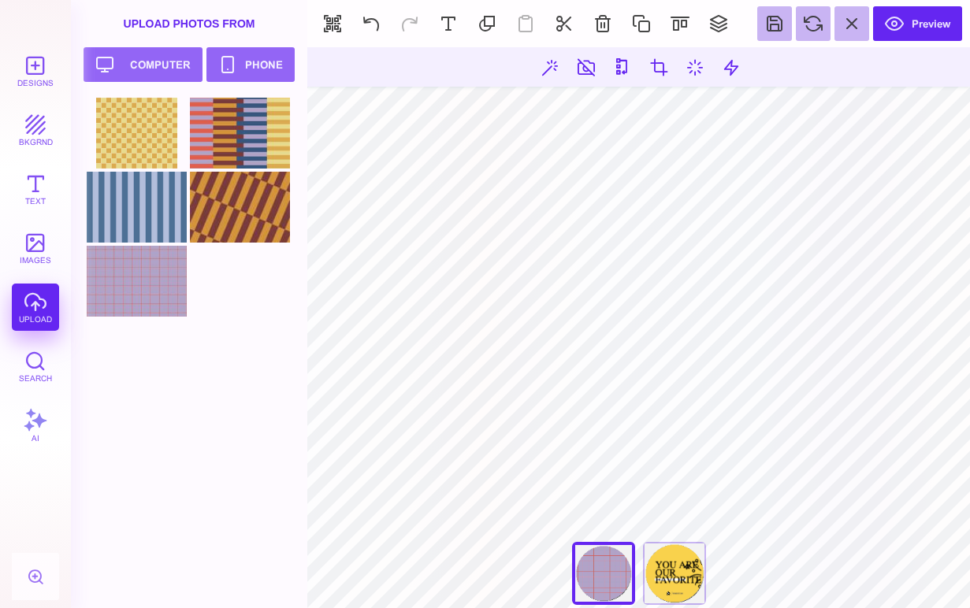
click at [803, 498] on section "**********" at bounding box center [638, 327] width 662 height 561
click at [800, 511] on section "**********" at bounding box center [638, 327] width 662 height 561
click at [841, 568] on section "**********" at bounding box center [638, 577] width 662 height 28
click at [144, 285] on div at bounding box center [137, 281] width 100 height 71
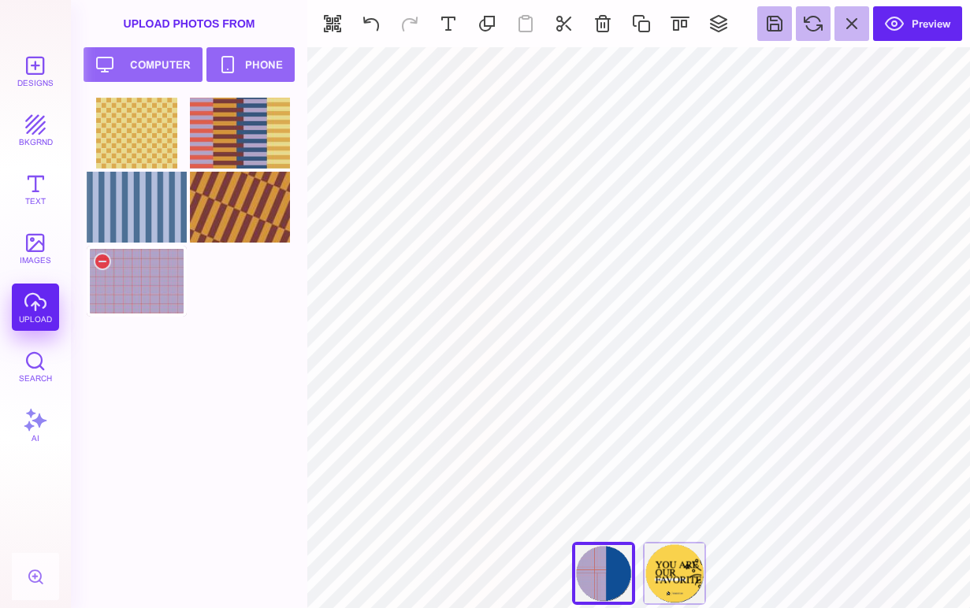
click at [132, 292] on div at bounding box center [137, 281] width 100 height 71
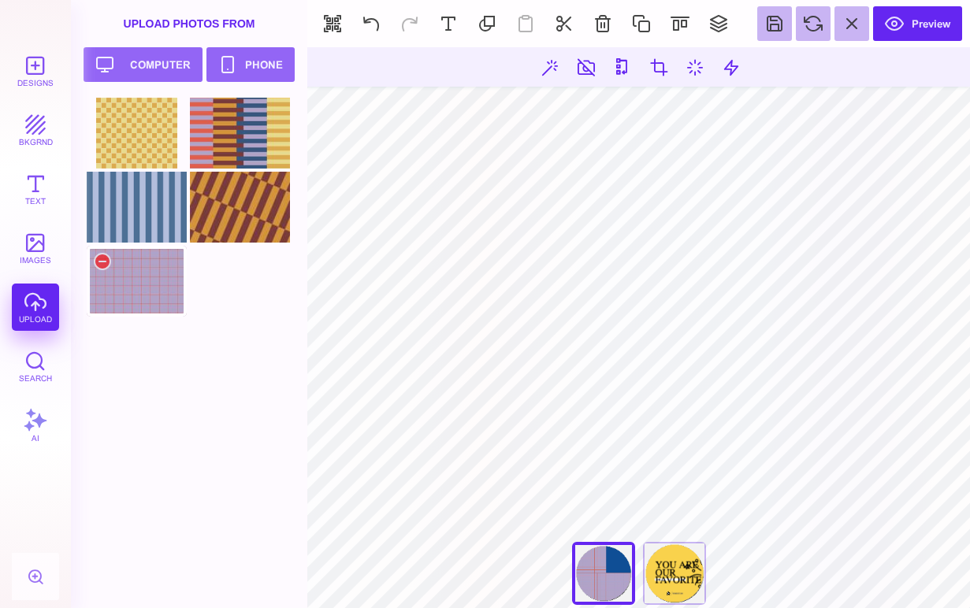
click at [147, 291] on div at bounding box center [137, 281] width 100 height 71
click at [841, 69] on section "**********" at bounding box center [638, 327] width 662 height 561
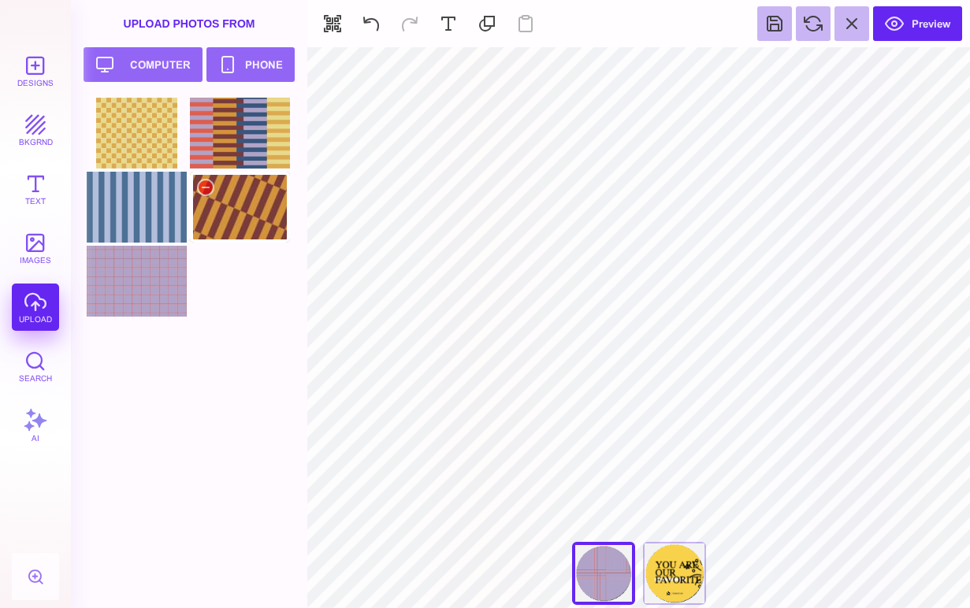
click at [225, 228] on div at bounding box center [240, 207] width 100 height 71
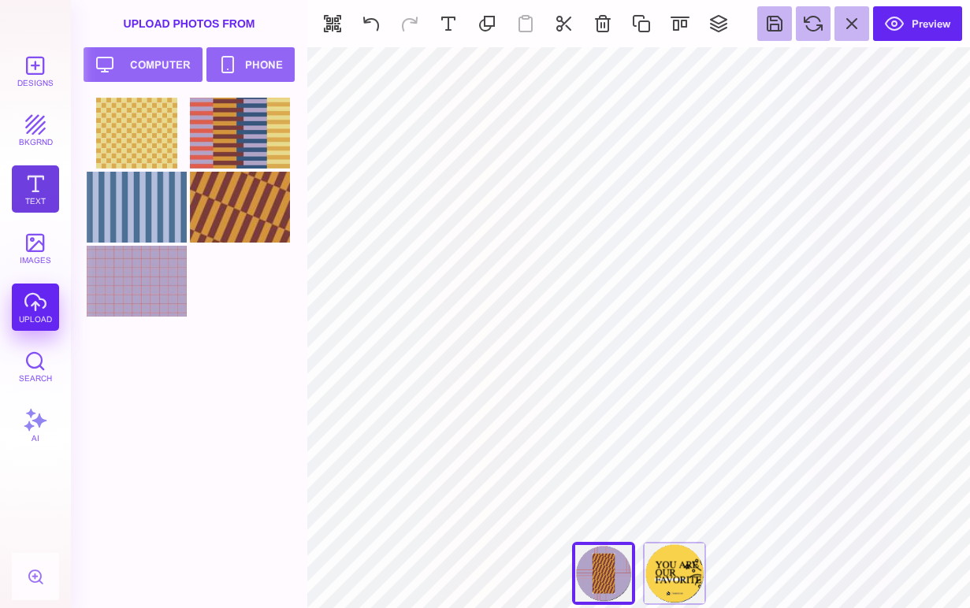
click at [35, 191] on button "Text" at bounding box center [35, 188] width 47 height 47
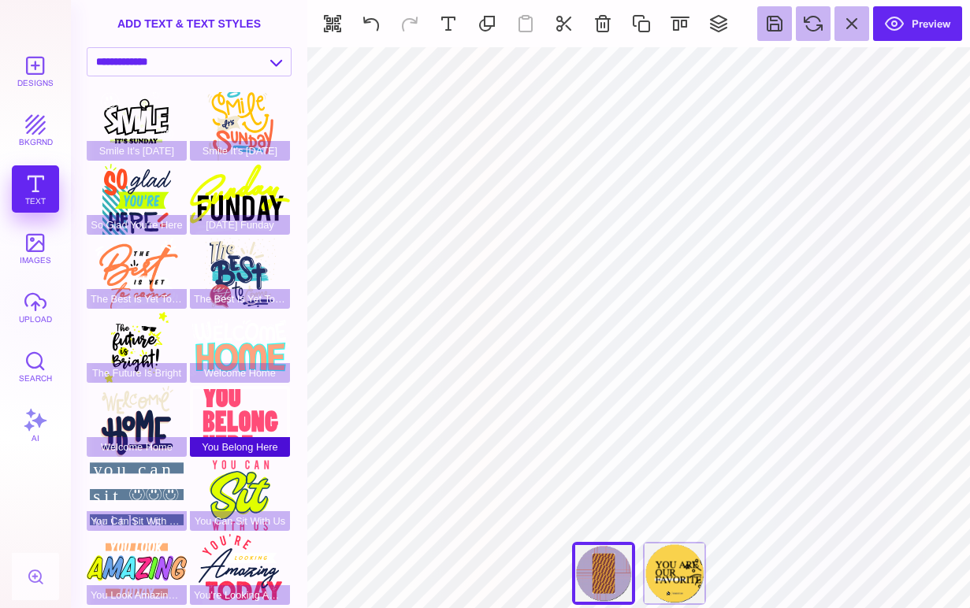
click at [234, 411] on div "You Belong Here" at bounding box center [240, 421] width 100 height 71
type input "#FF4D78"
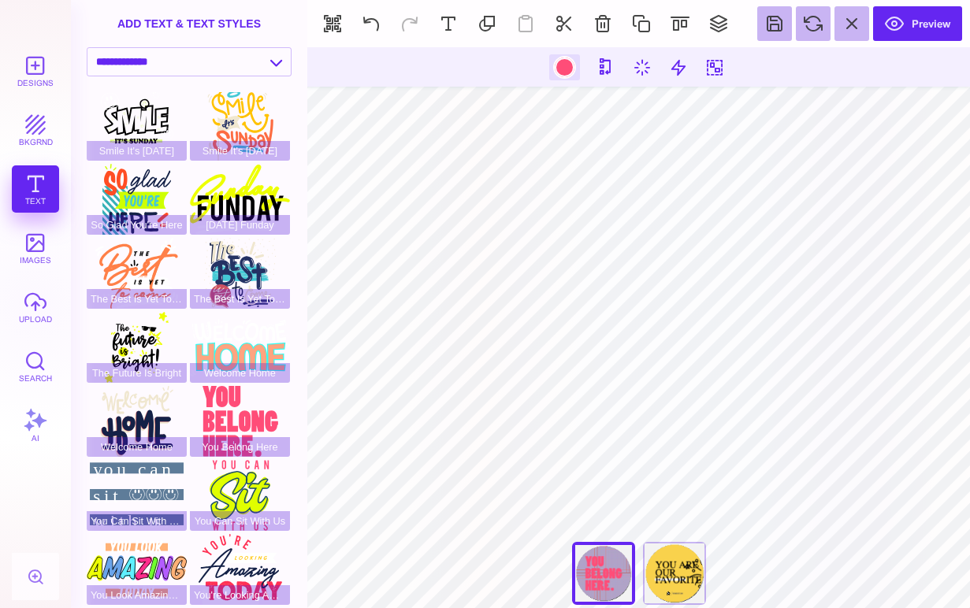
click at [566, 69] on div at bounding box center [565, 68] width 20 height 20
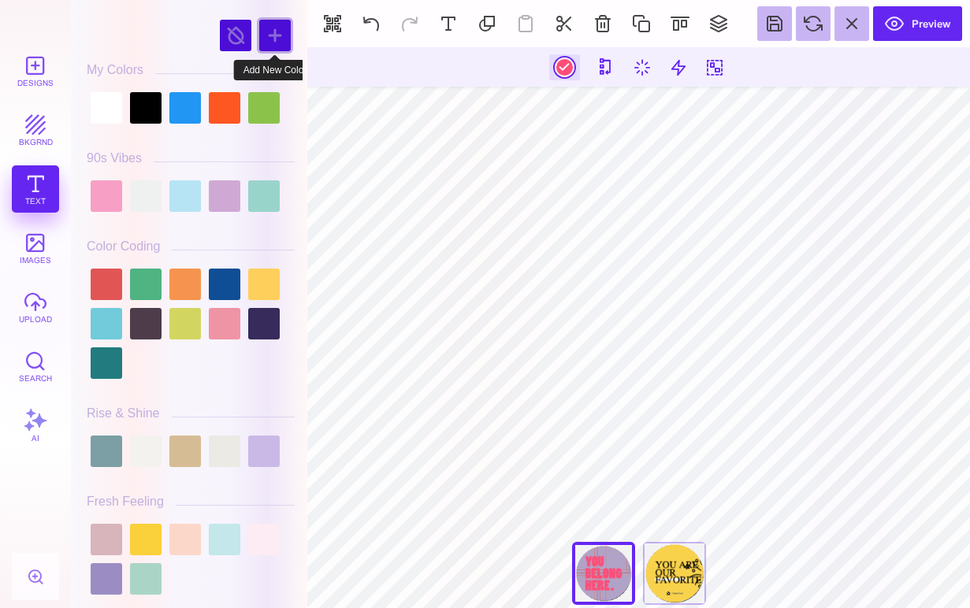
click at [270, 39] on div at bounding box center [275, 36] width 32 height 32
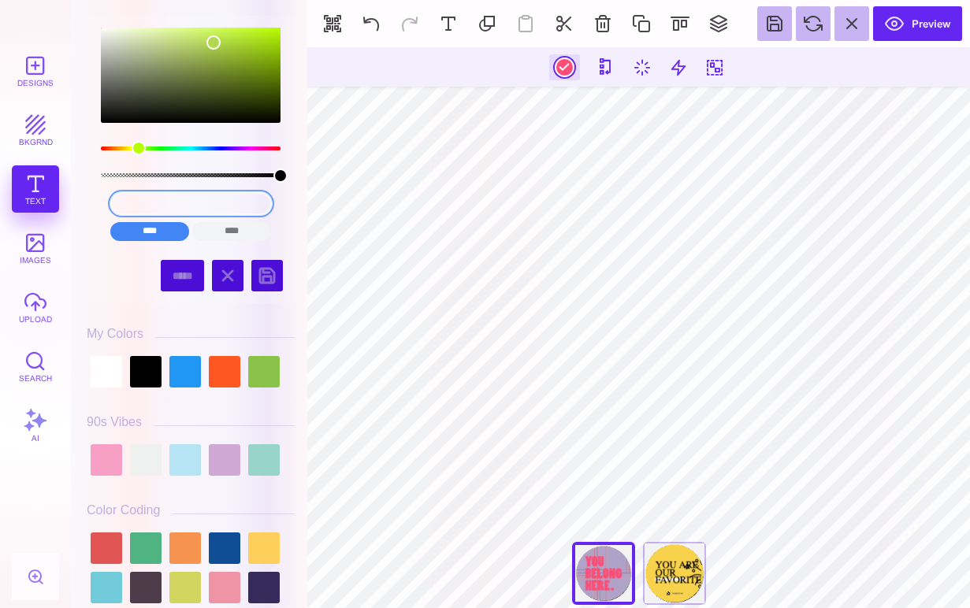
click at [154, 206] on input "#B2D750" at bounding box center [190, 203] width 161 height 23
paste input "#4E7196"
click at [154, 206] on input "#4E7196#B2D750" at bounding box center [190, 203] width 161 height 23
click at [175, 202] on input "#4E7196#B2D750" at bounding box center [190, 203] width 161 height 23
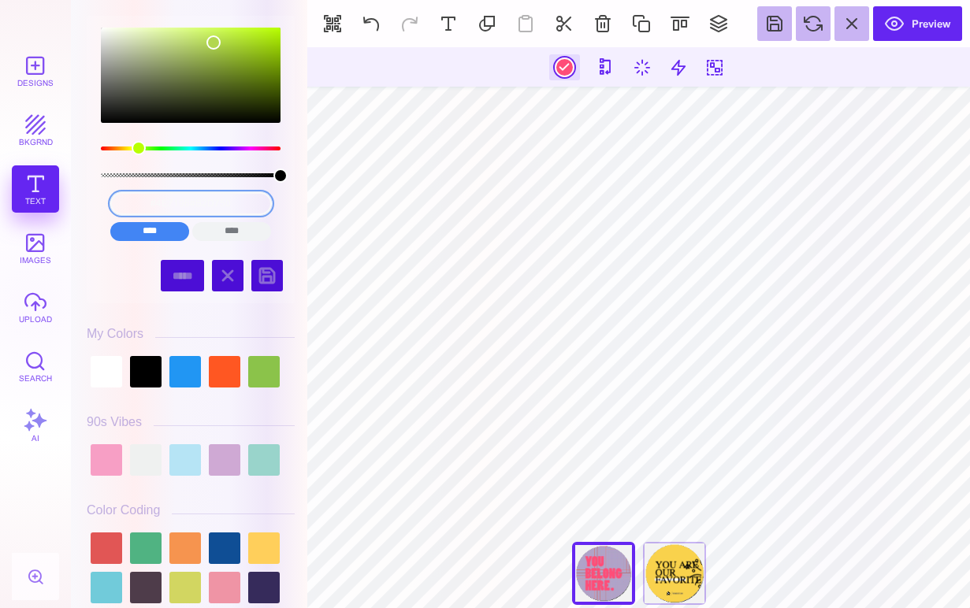
click at [175, 202] on input "#4E7196#B2D750" at bounding box center [190, 203] width 161 height 23
click at [160, 236] on input "****" at bounding box center [149, 231] width 79 height 19
click at [225, 228] on input "****" at bounding box center [231, 231] width 79 height 19
click at [206, 202] on input "cmyk(17%, 0%, 63%, 16%)" at bounding box center [190, 203] width 161 height 23
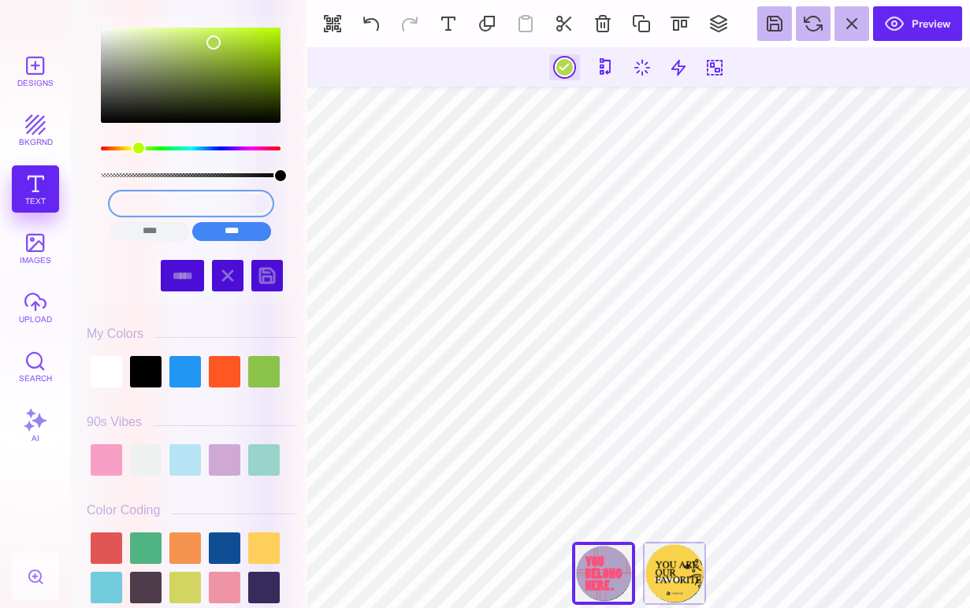
click at [206, 202] on input "cmyk(17%, 0%, 63%, 16%)" at bounding box center [190, 203] width 161 height 23
paste input "#4E7196"
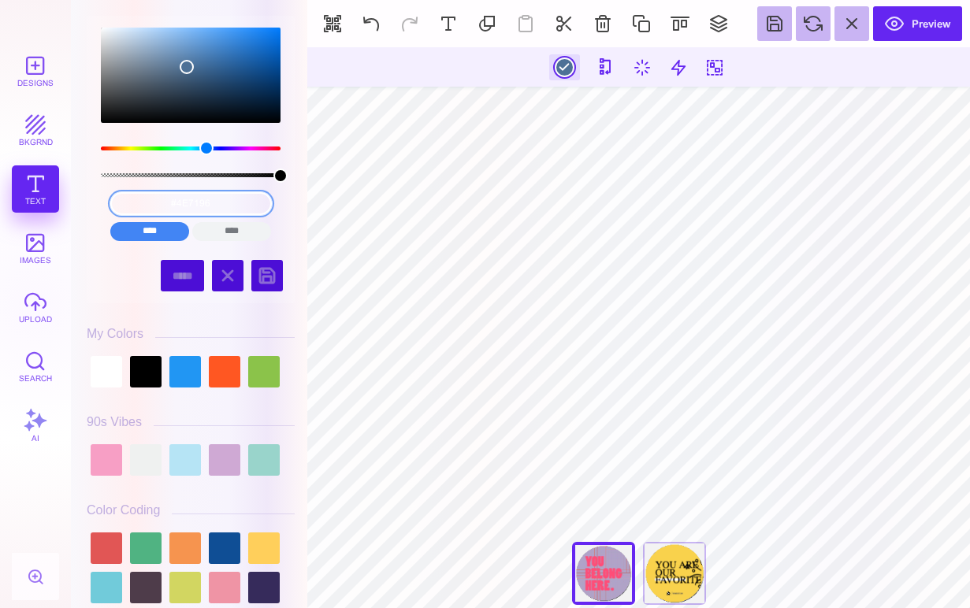
type input "#4E7196"
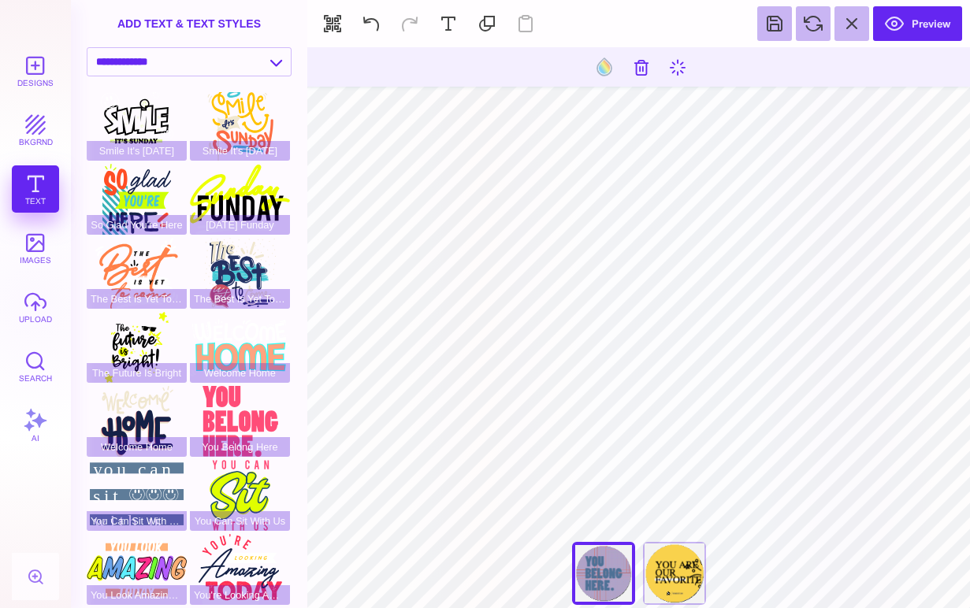
type input "#4E7196"
click at [563, 80] on div at bounding box center [564, 67] width 31 height 26
click at [563, 67] on div at bounding box center [565, 68] width 20 height 20
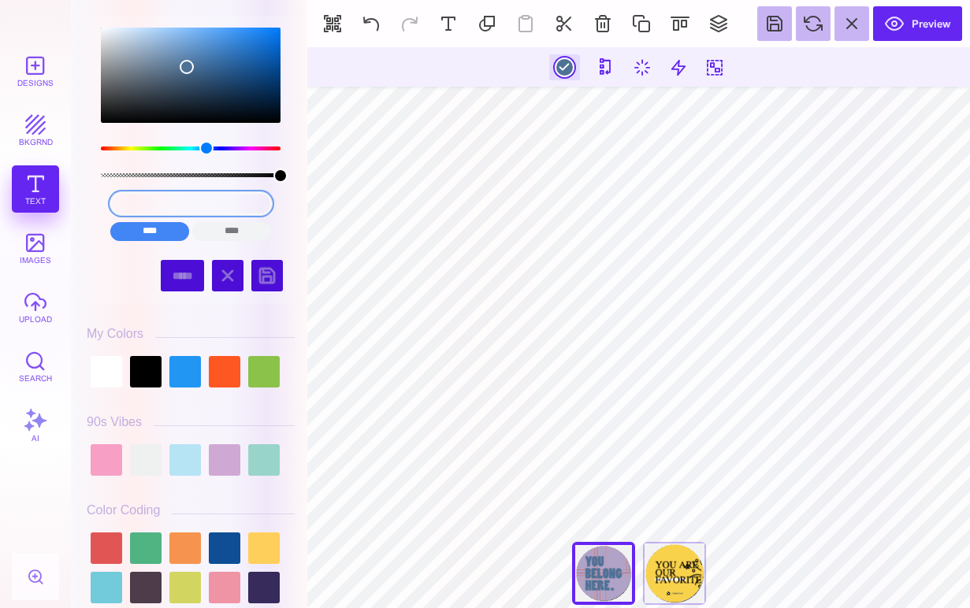
click at [146, 197] on input "#4E7196" at bounding box center [190, 203] width 161 height 23
paste input "1A416B"
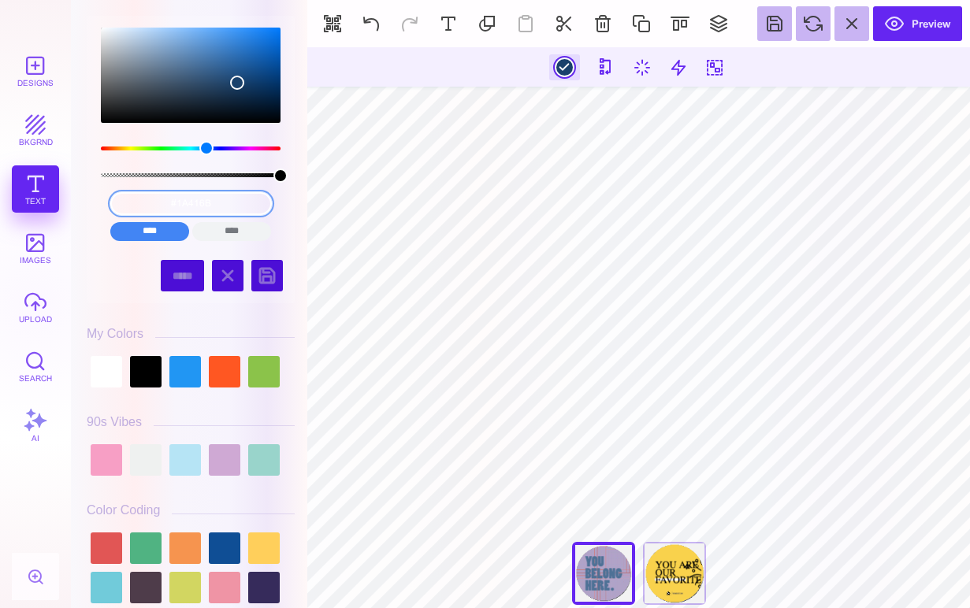
type input "#1A416B"
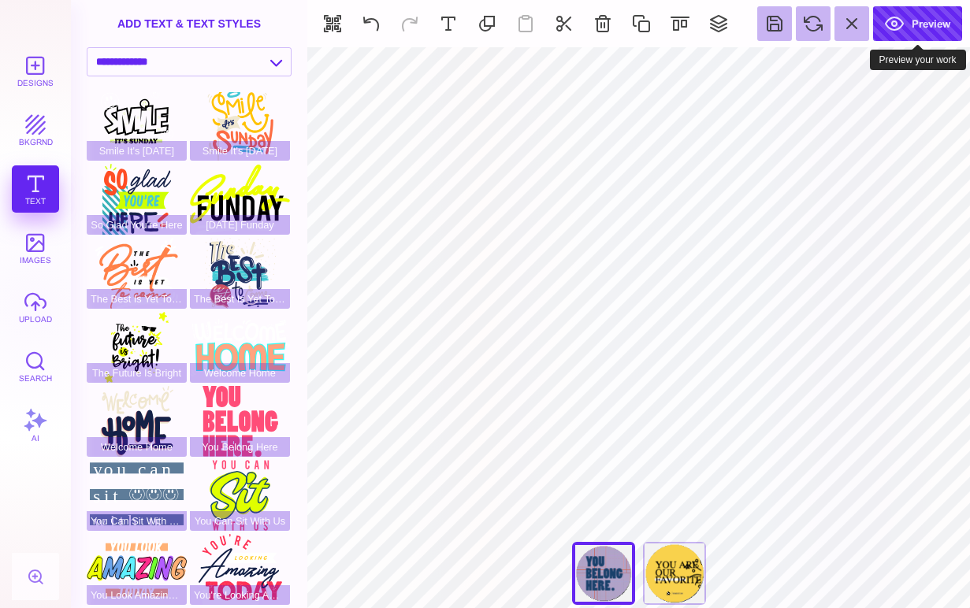
click at [841, 19] on button "Preview" at bounding box center [917, 23] width 89 height 35
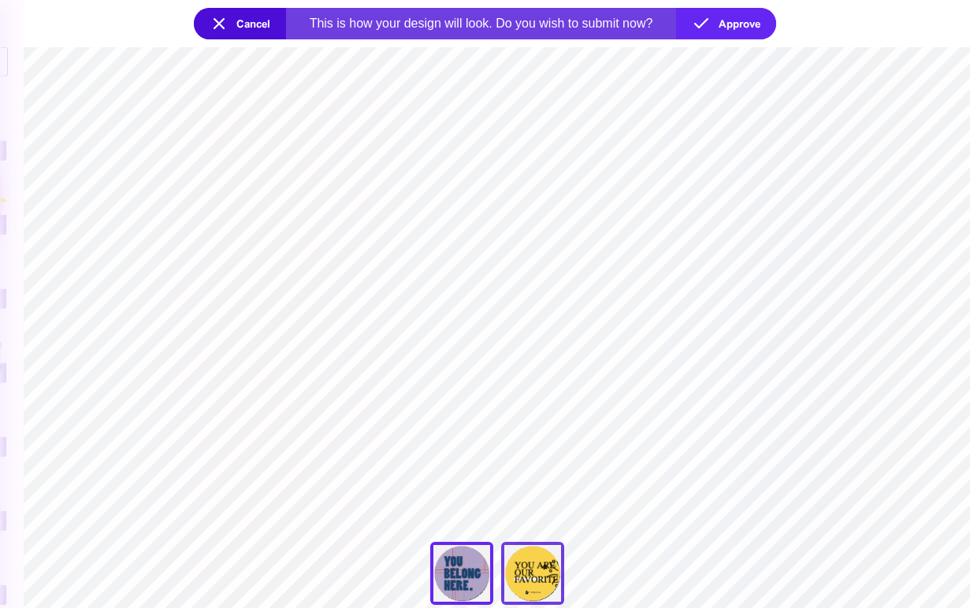
click at [531, 581] on div "Front clone" at bounding box center [532, 573] width 63 height 63
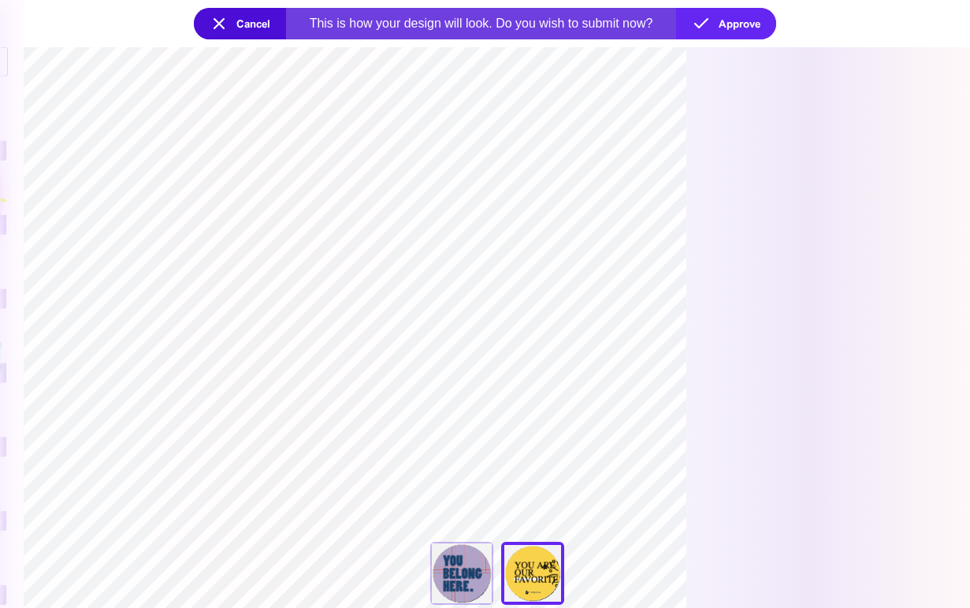
type input "****"
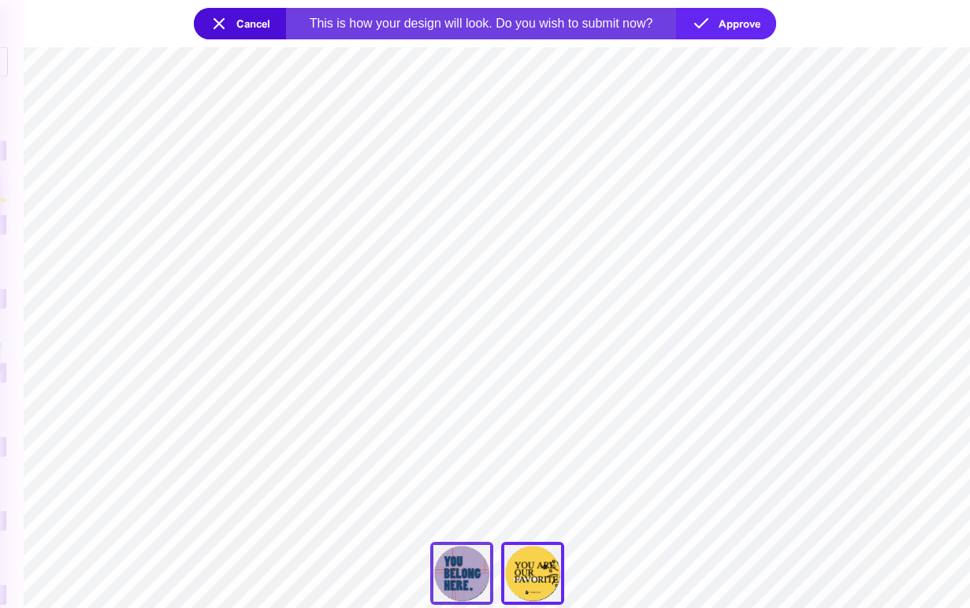
click at [458, 575] on div "You're Looking Amazing [DATE]" at bounding box center [461, 573] width 63 height 63
click at [223, 26] on button "Cancel" at bounding box center [240, 24] width 92 height 32
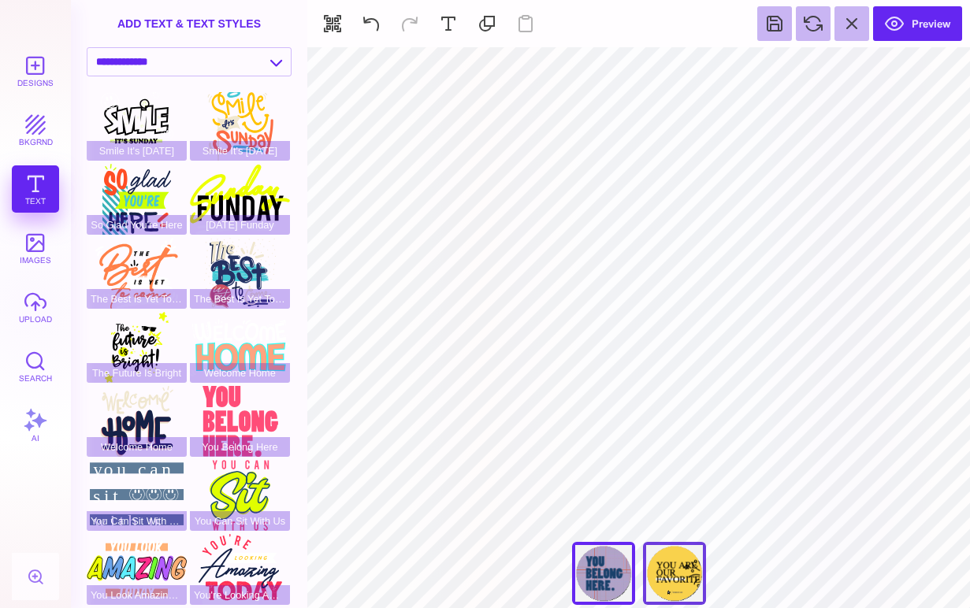
click at [675, 566] on div "Front clone" at bounding box center [674, 573] width 63 height 63
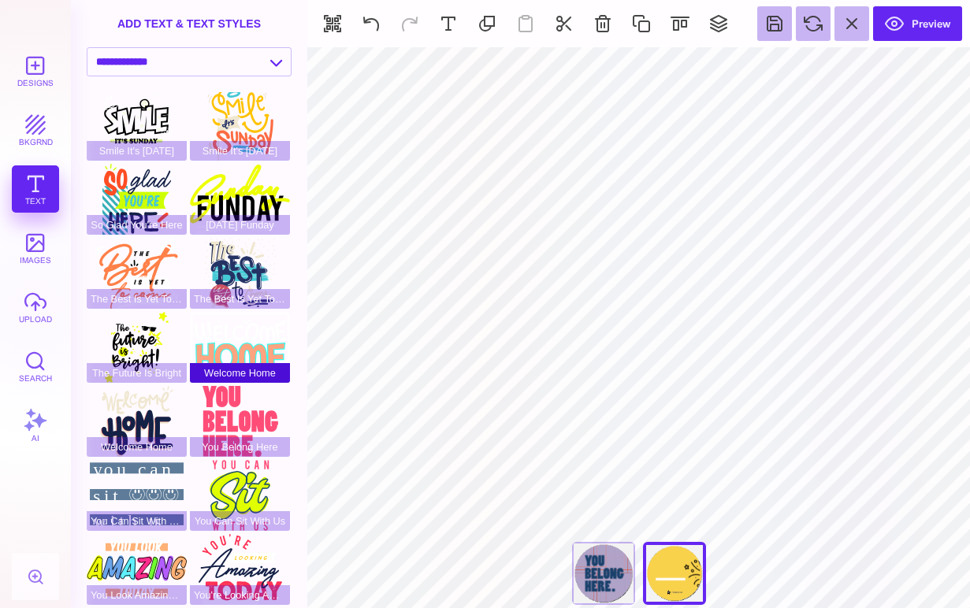
scroll to position [299, 0]
click at [153, 551] on div "You Look Amazing [DATE]" at bounding box center [137, 569] width 100 height 71
click at [161, 262] on div "The Best Is Yet To Come" at bounding box center [137, 273] width 100 height 71
type input "#FF8048"
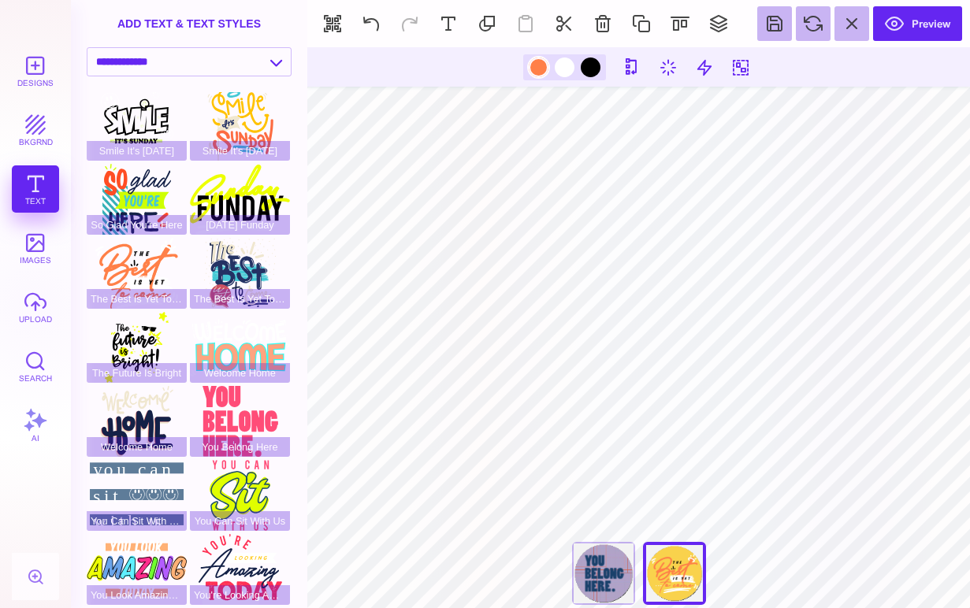
click at [539, 65] on div at bounding box center [539, 68] width 20 height 20
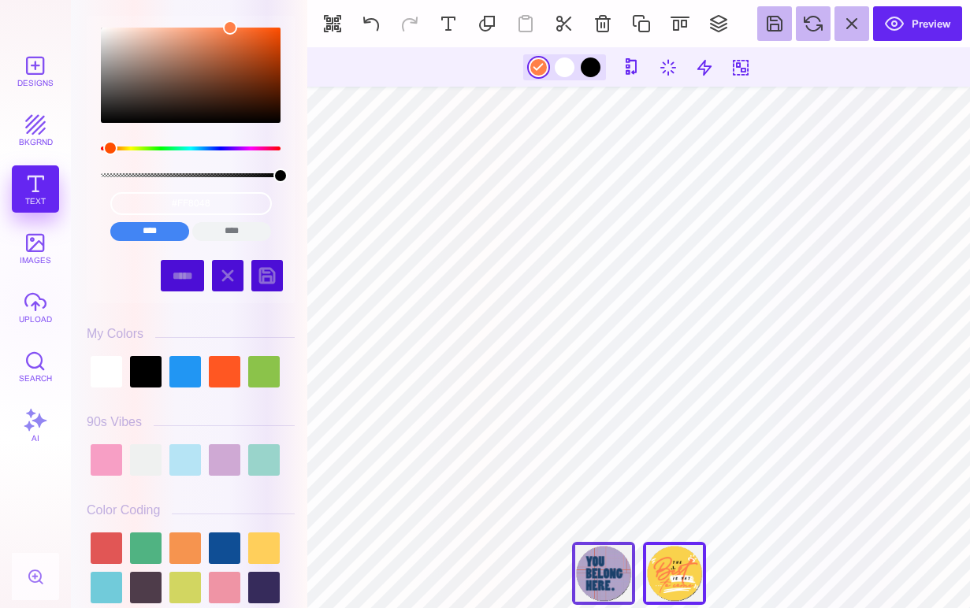
click at [604, 565] on div "You're Looking Amazing [DATE]" at bounding box center [603, 573] width 63 height 63
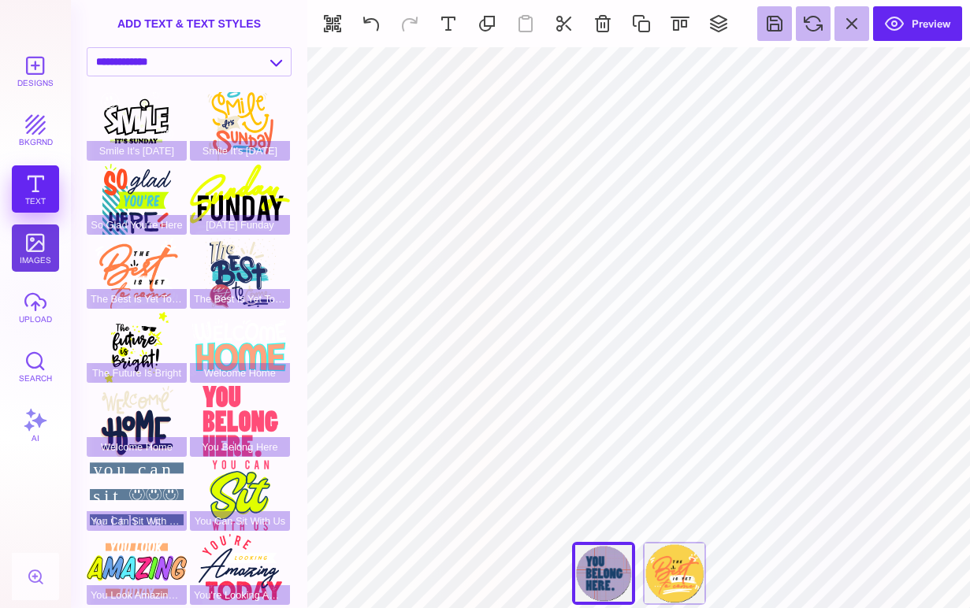
click at [39, 245] on button "images" at bounding box center [35, 247] width 47 height 47
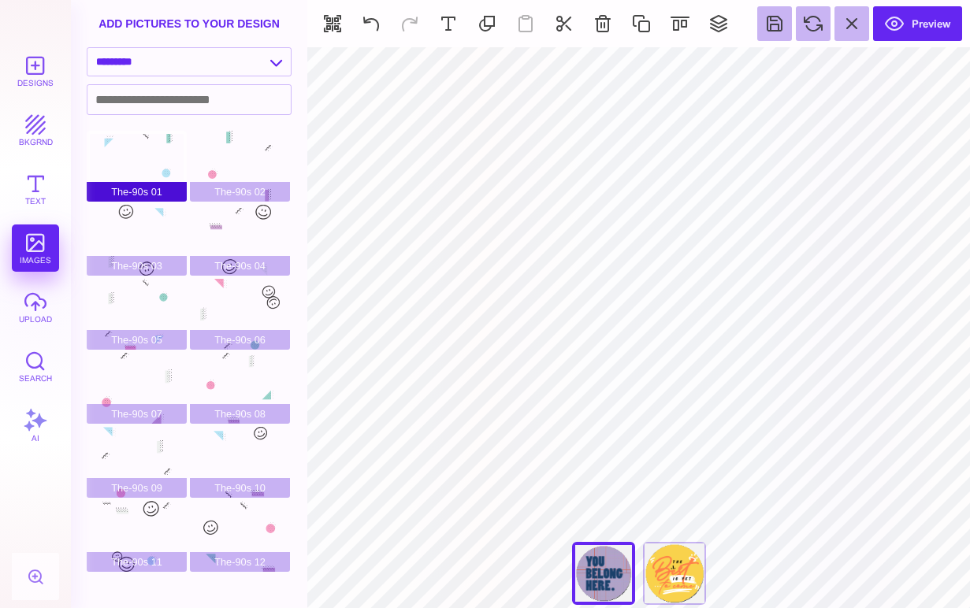
click at [158, 148] on div "The-90s 01" at bounding box center [137, 166] width 100 height 71
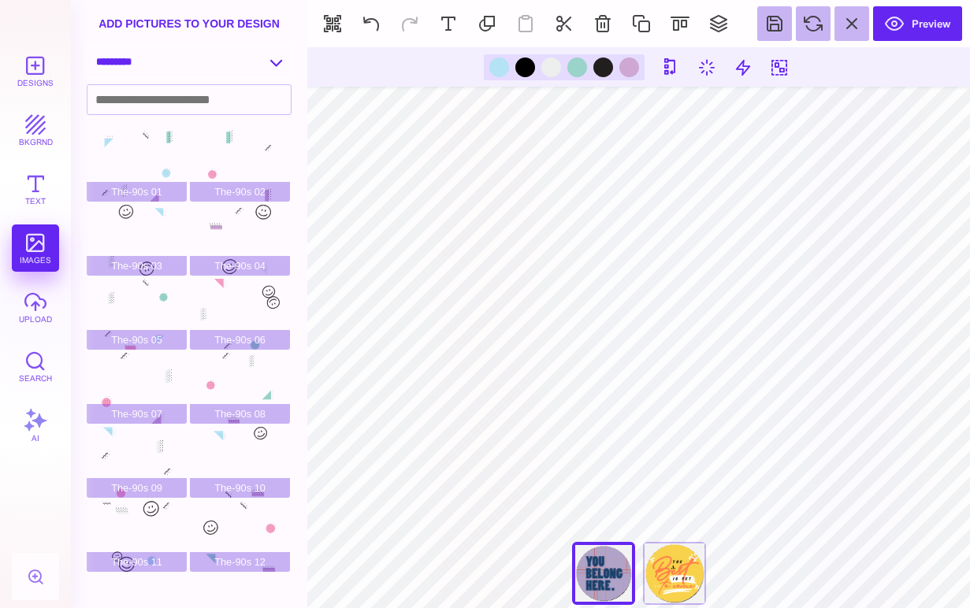
click at [173, 61] on select "**********" at bounding box center [188, 62] width 203 height 28
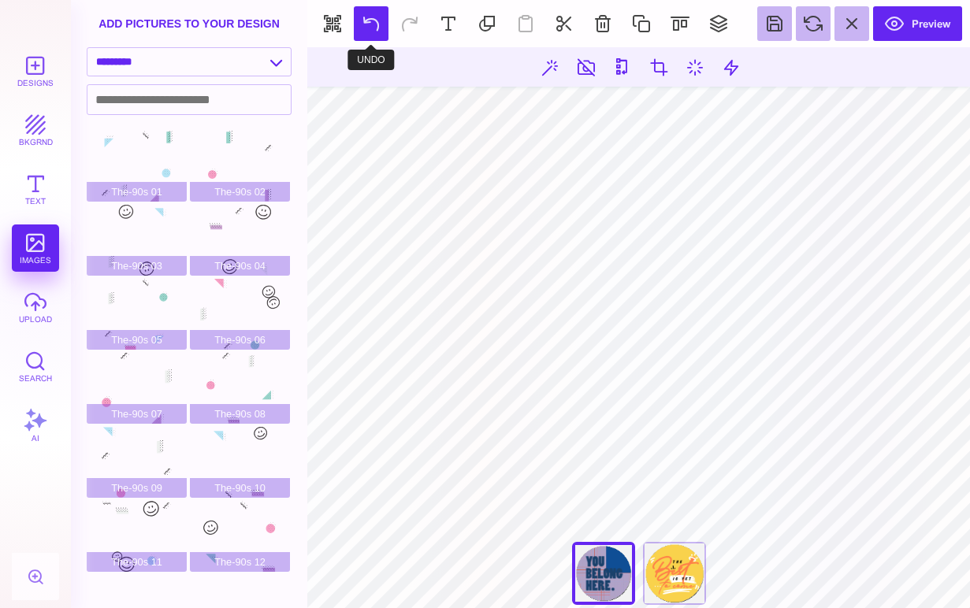
click at [373, 24] on button at bounding box center [371, 23] width 35 height 35
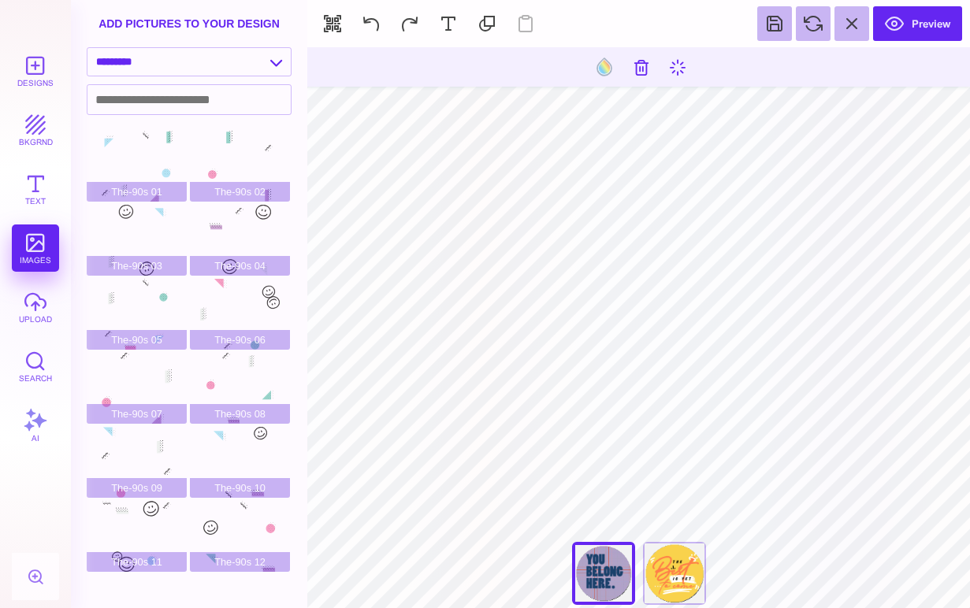
type input "#1A416B"
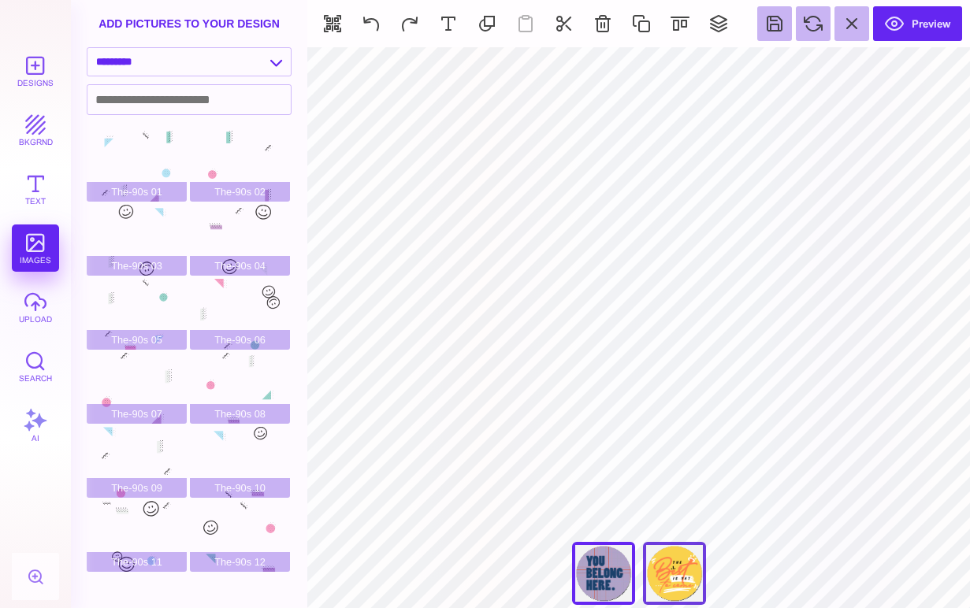
click at [681, 581] on div "Front clone" at bounding box center [674, 573] width 63 height 63
type input "****"
type input "#F9D24C"
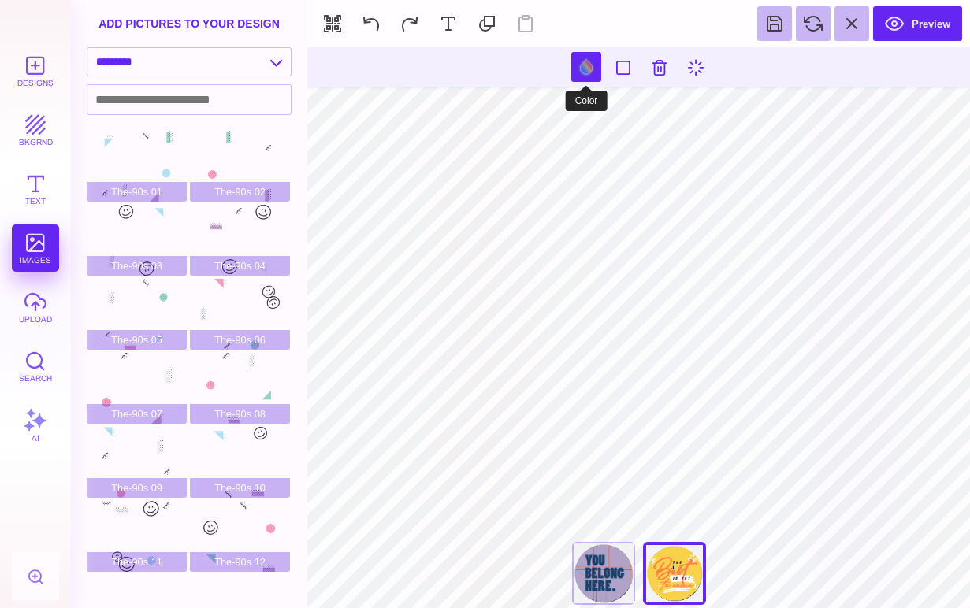
click at [587, 72] on button at bounding box center [586, 67] width 30 height 30
click at [584, 69] on button at bounding box center [586, 67] width 30 height 30
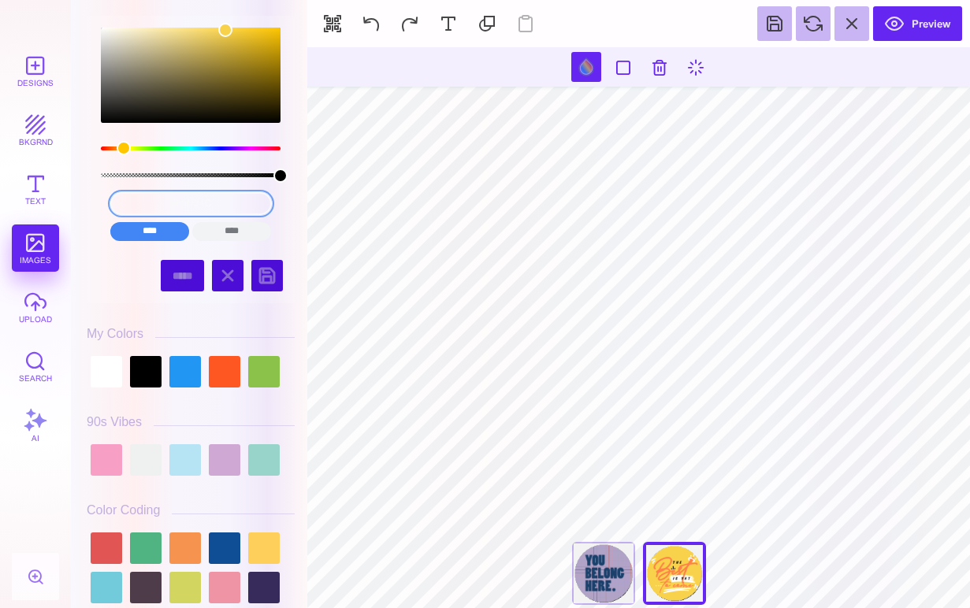
click at [191, 206] on input "#F9D24C" at bounding box center [190, 203] width 161 height 23
paste input "#E15E4C"
click at [224, 236] on input "****" at bounding box center [231, 231] width 79 height 19
click at [206, 204] on input "cmyk(0%, 16%, 69%, 2%)" at bounding box center [190, 203] width 161 height 23
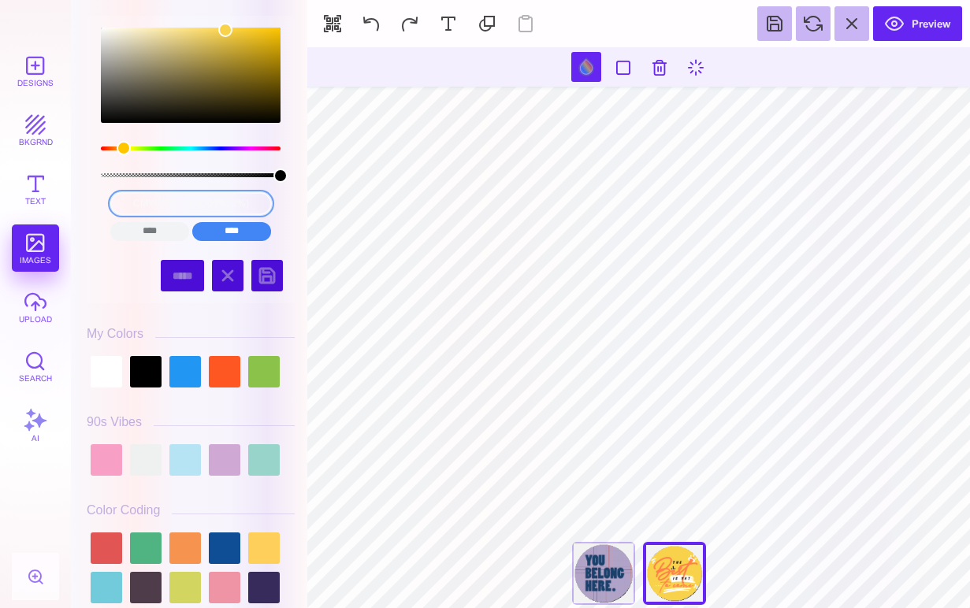
click at [206, 204] on input "cmyk(0%, 16%, 69%, 2%)" at bounding box center [190, 203] width 161 height 23
paste input "#E15E4C"
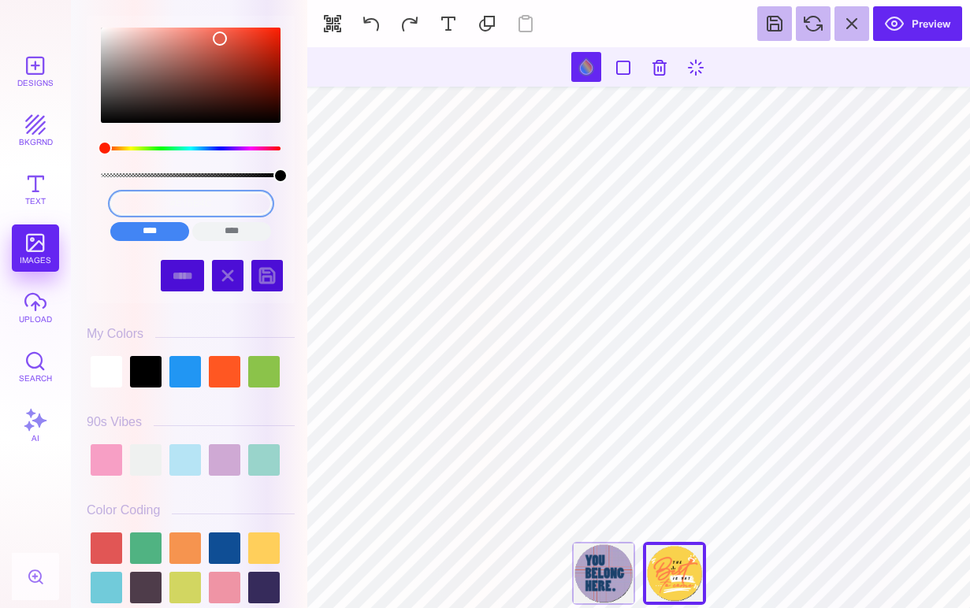
type input "#E15E4C"
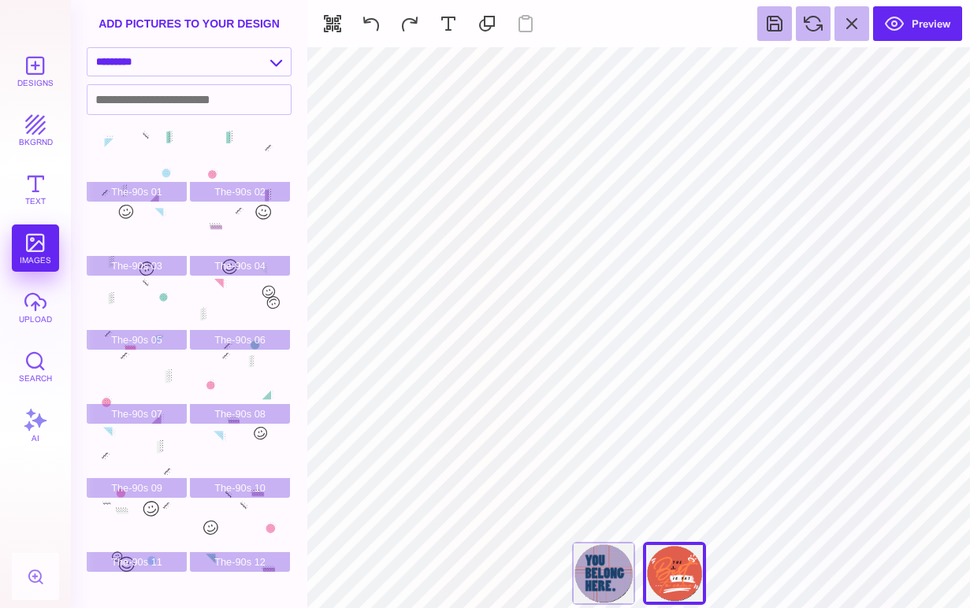
type input "#FF8048"
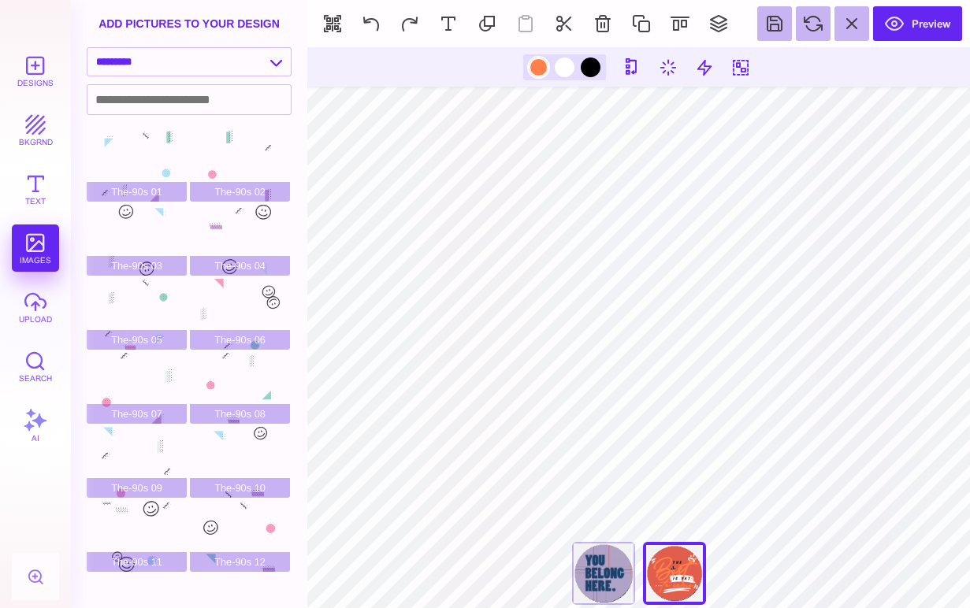
click at [539, 65] on div at bounding box center [539, 68] width 20 height 20
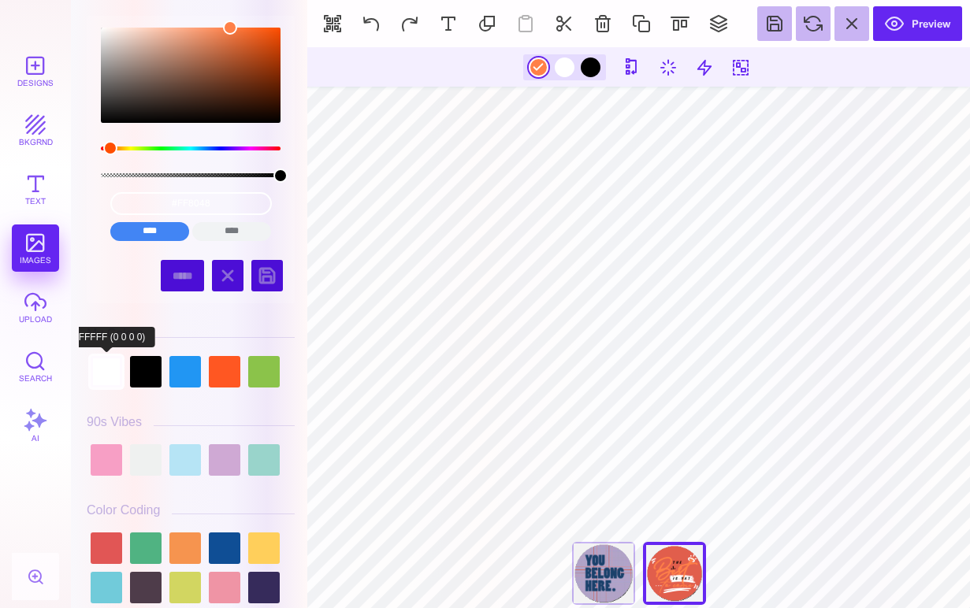
click at [96, 375] on div at bounding box center [107, 372] width 32 height 32
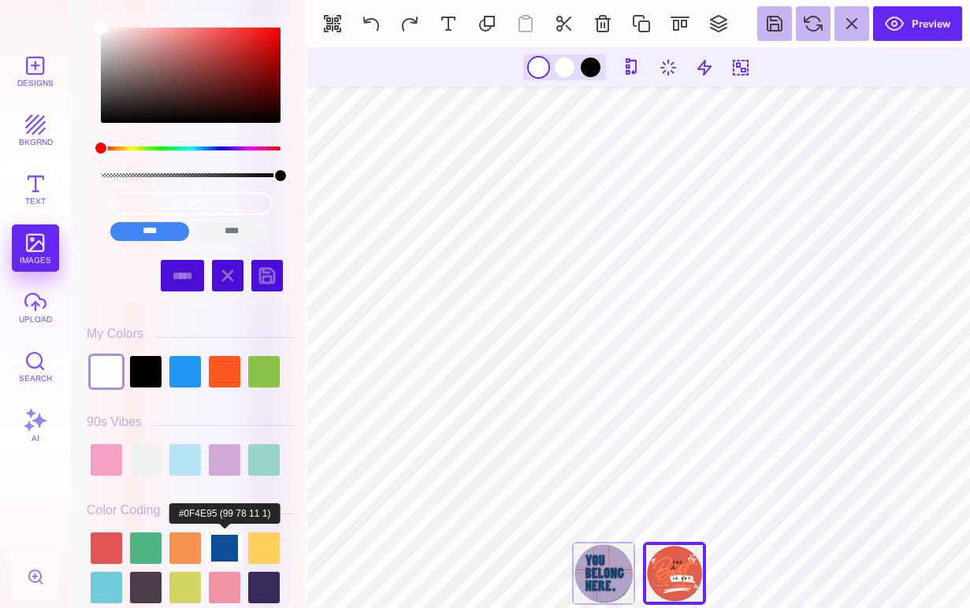
click at [230, 549] on div at bounding box center [225, 548] width 32 height 32
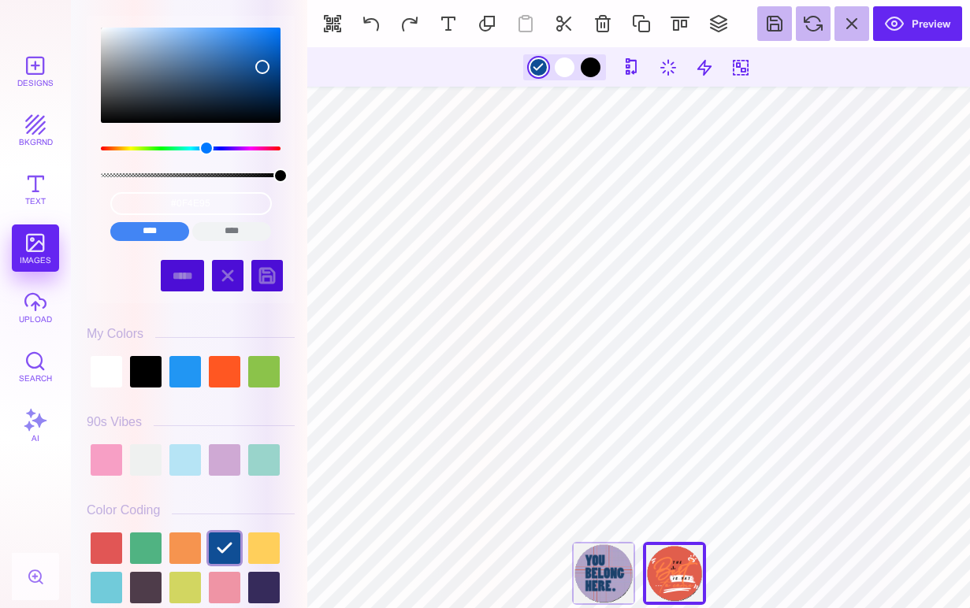
scroll to position [0, 0]
click at [152, 464] on div at bounding box center [146, 460] width 32 height 32
type input "#EFF1F0"
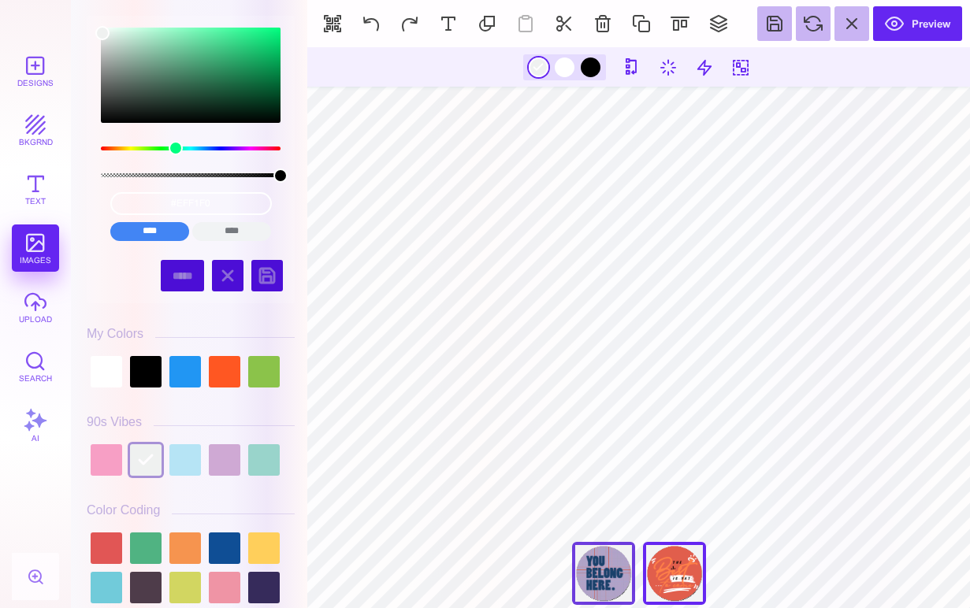
click at [594, 580] on div "You're Looking Amazing [DATE]" at bounding box center [603, 573] width 63 height 63
type input "****"
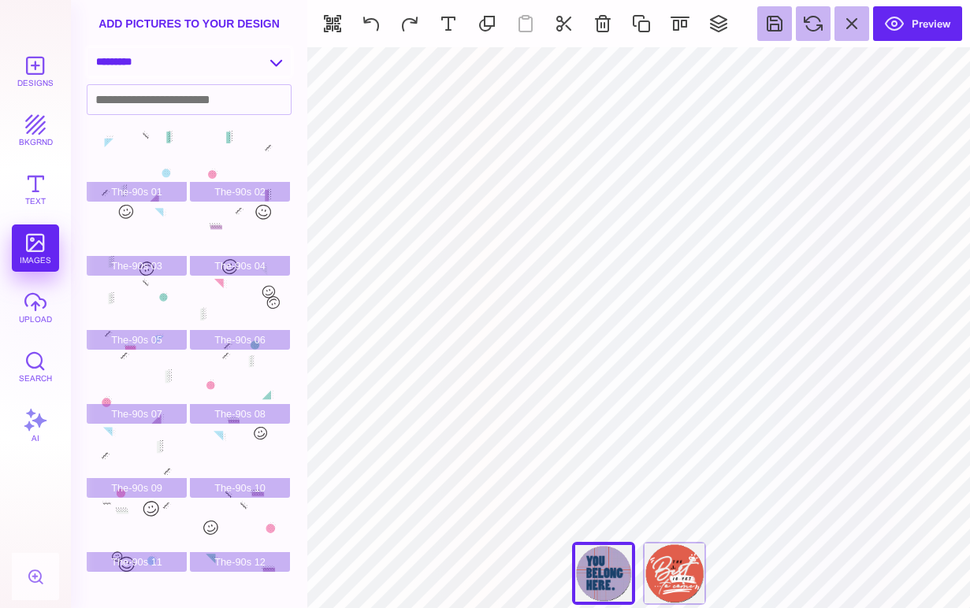
select select "**********"
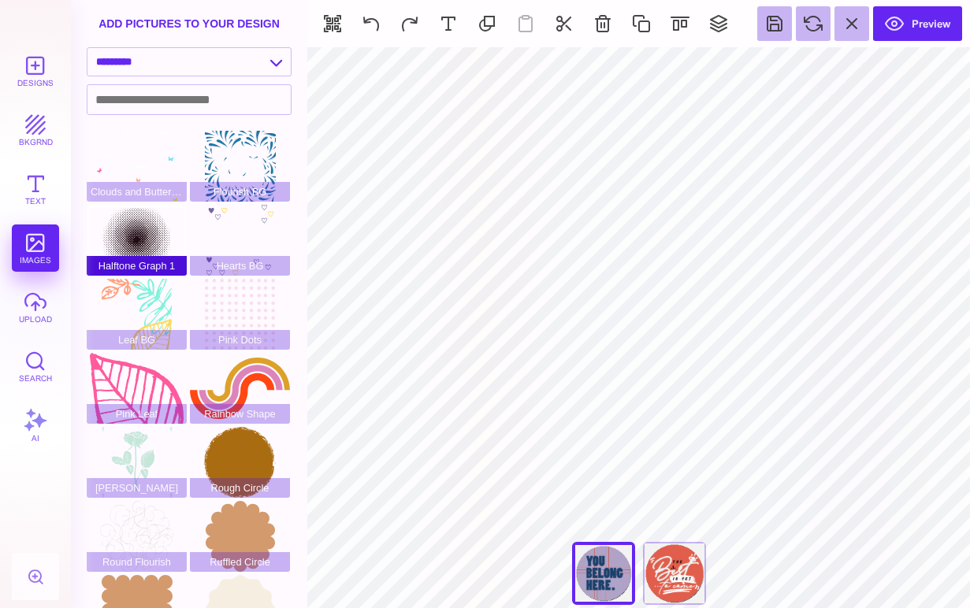
click at [153, 234] on div "Halftone Graph 1" at bounding box center [137, 240] width 100 height 71
type input "#220D14"
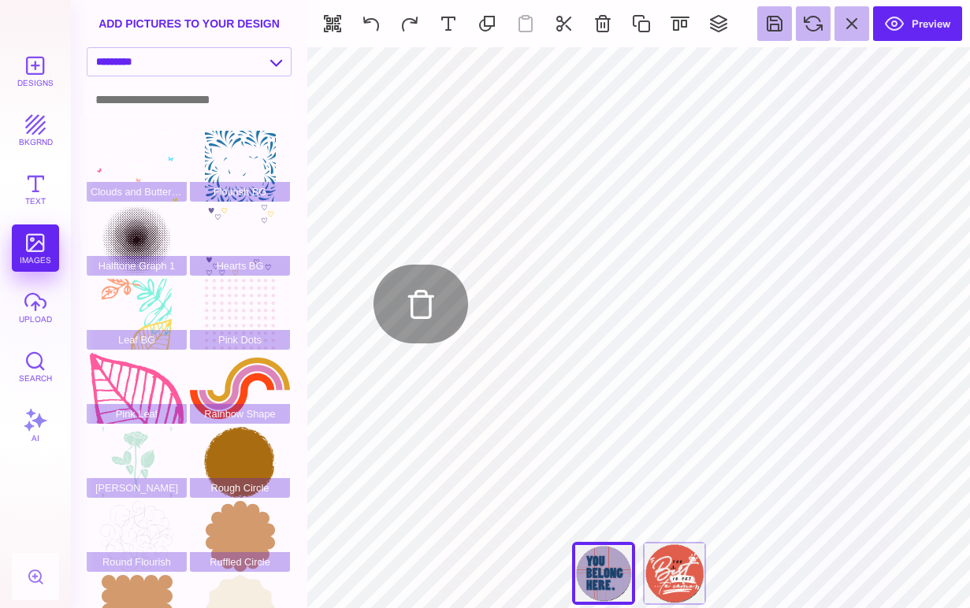
click at [244, 309] on div "Pink Dots" at bounding box center [240, 314] width 100 height 71
click at [176, 97] on input at bounding box center [188, 99] width 203 height 29
type input "****"
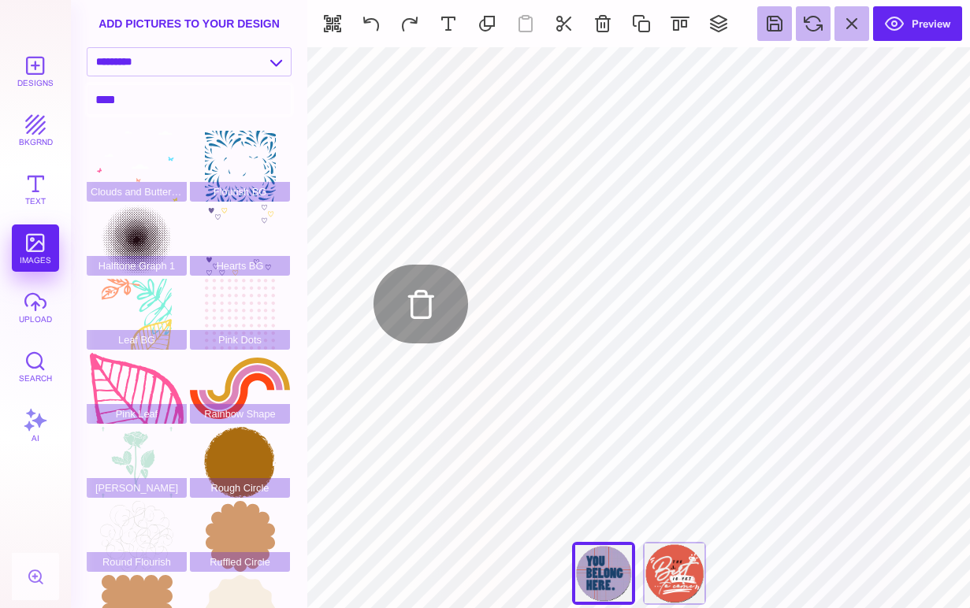
click at [154, 109] on input "****" at bounding box center [188, 99] width 203 height 29
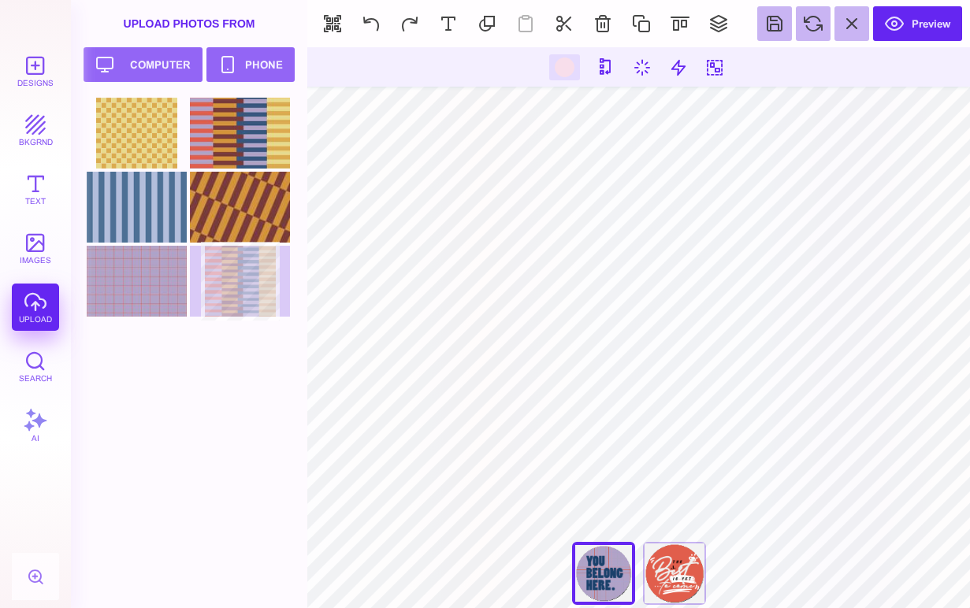
type input "#F8DEEB"
